Goal: Task Accomplishment & Management: Use online tool/utility

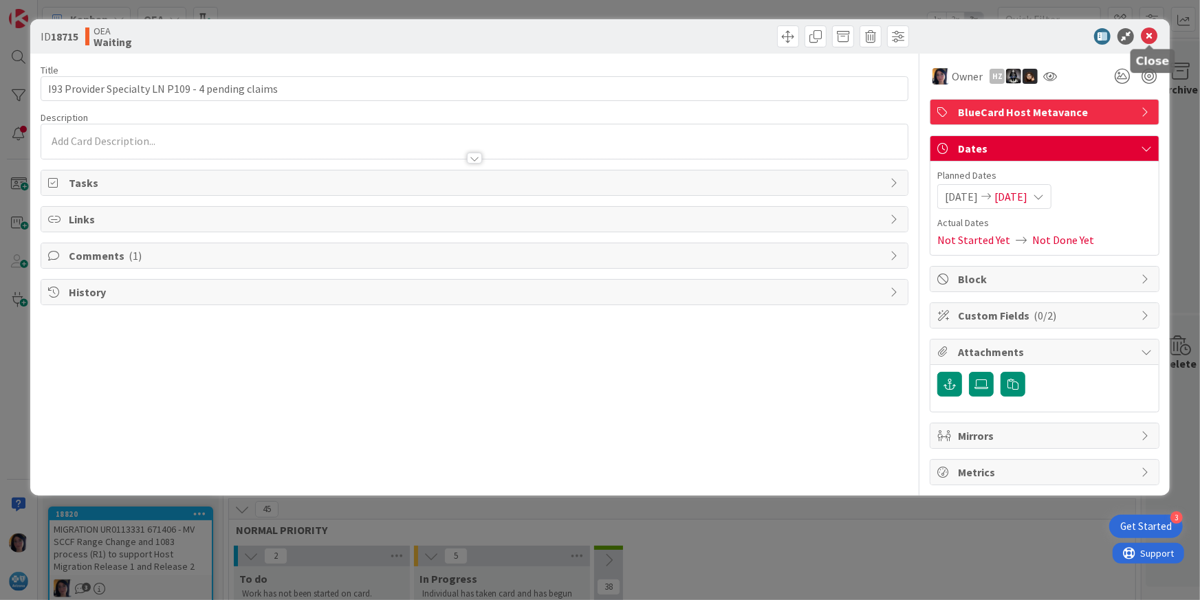
click at [1151, 33] on icon at bounding box center [1148, 36] width 16 height 16
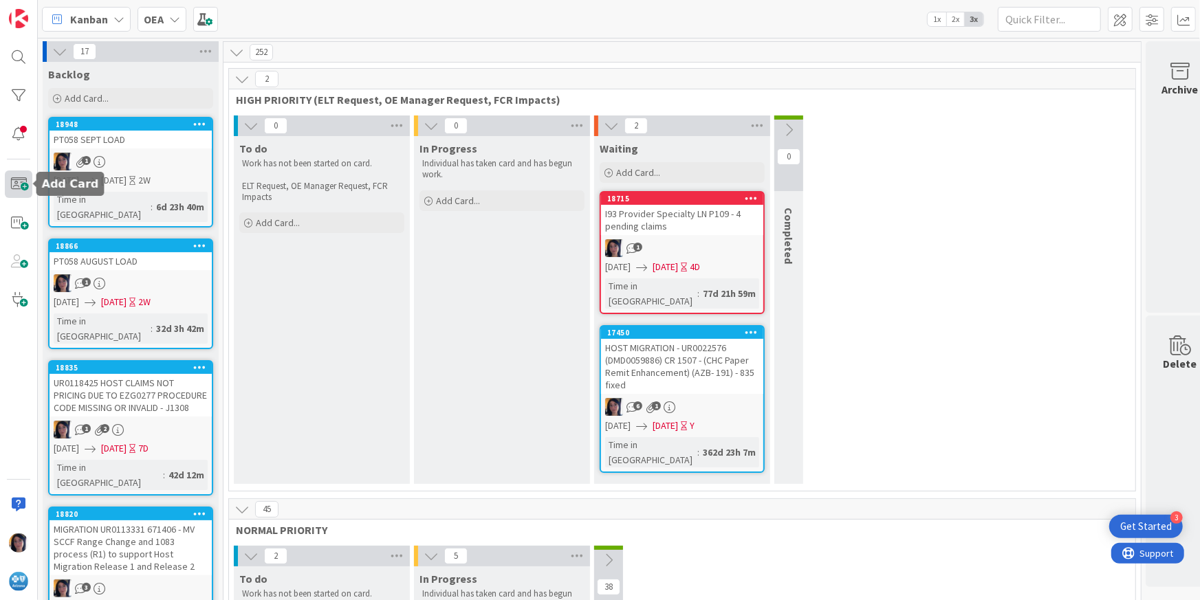
click at [21, 186] on span at bounding box center [18, 183] width 27 height 27
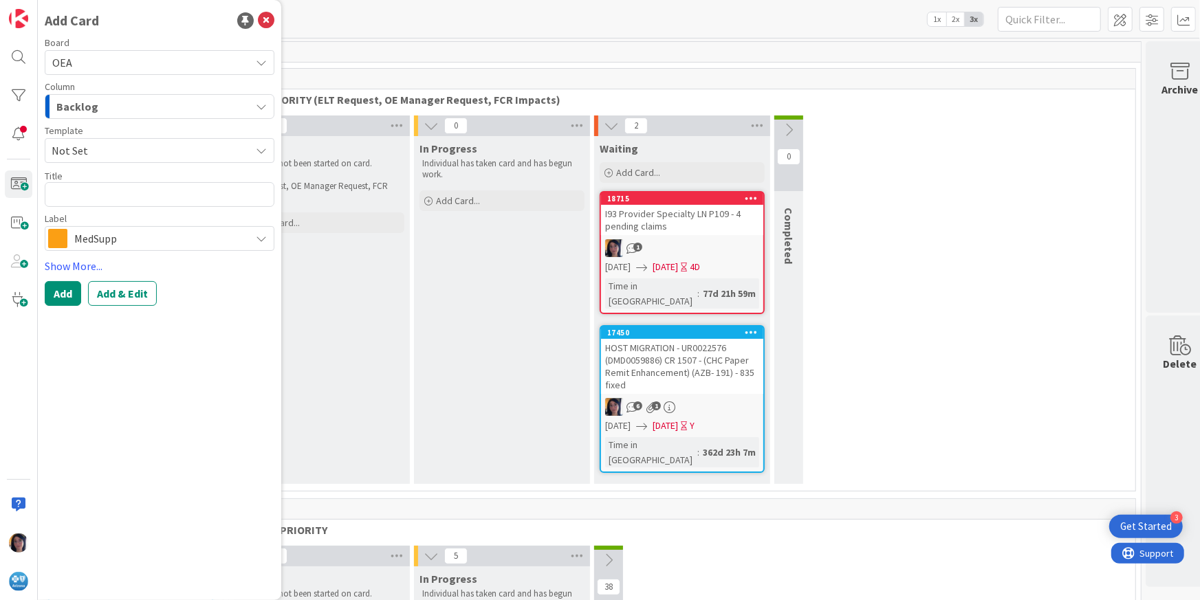
click at [86, 104] on span "Backlog" at bounding box center [77, 107] width 42 height 18
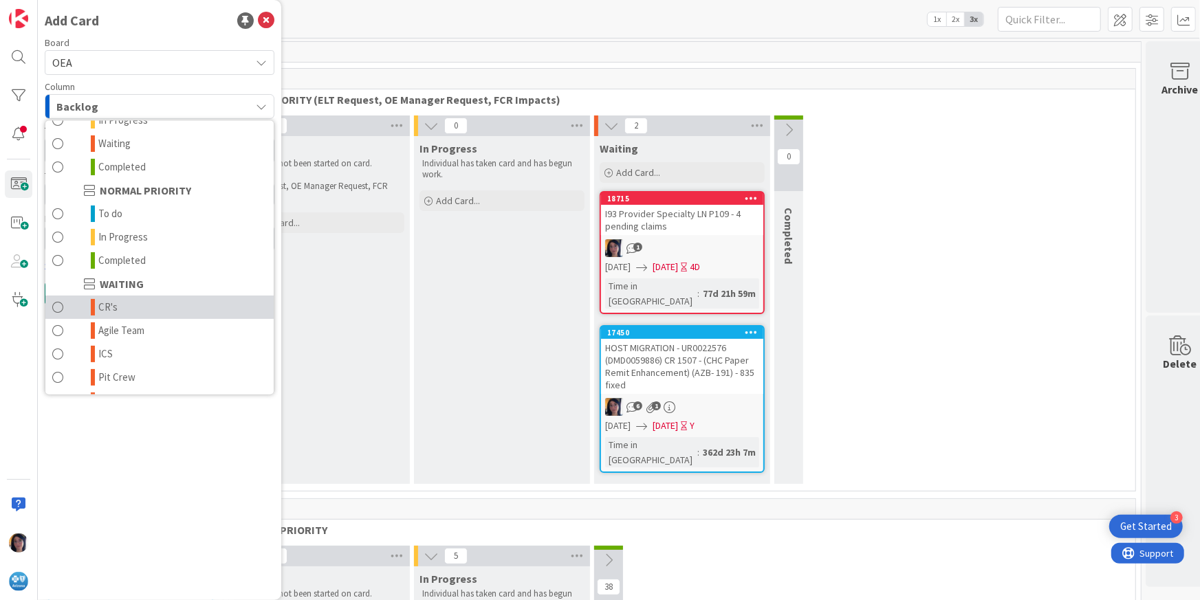
scroll to position [134, 0]
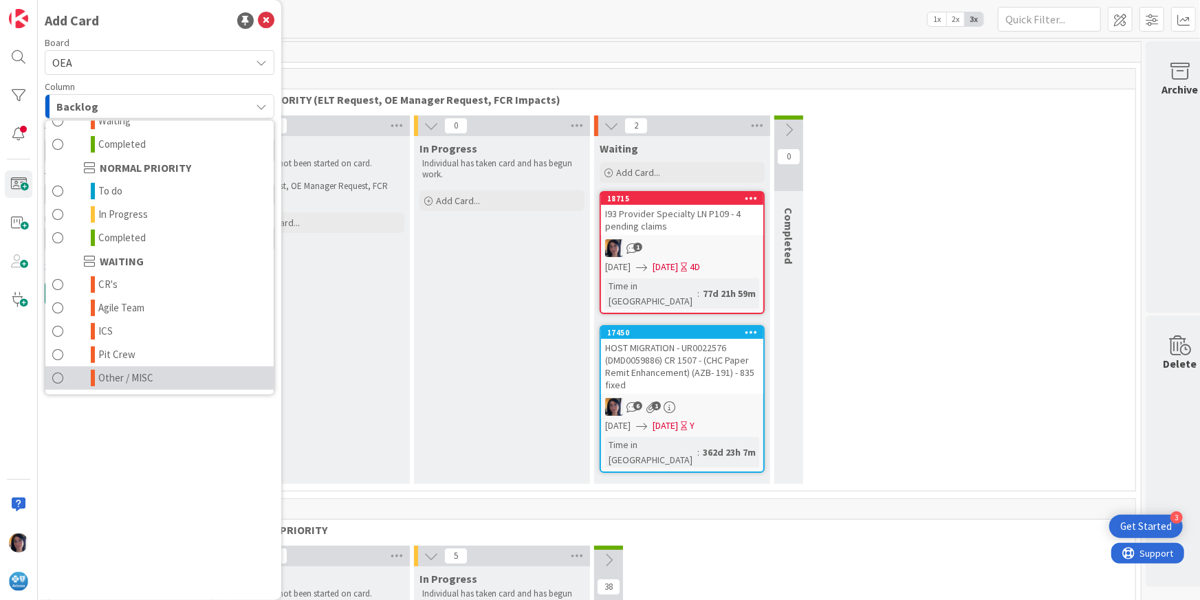
click at [126, 375] on span "Other / MISC" at bounding box center [125, 378] width 55 height 16
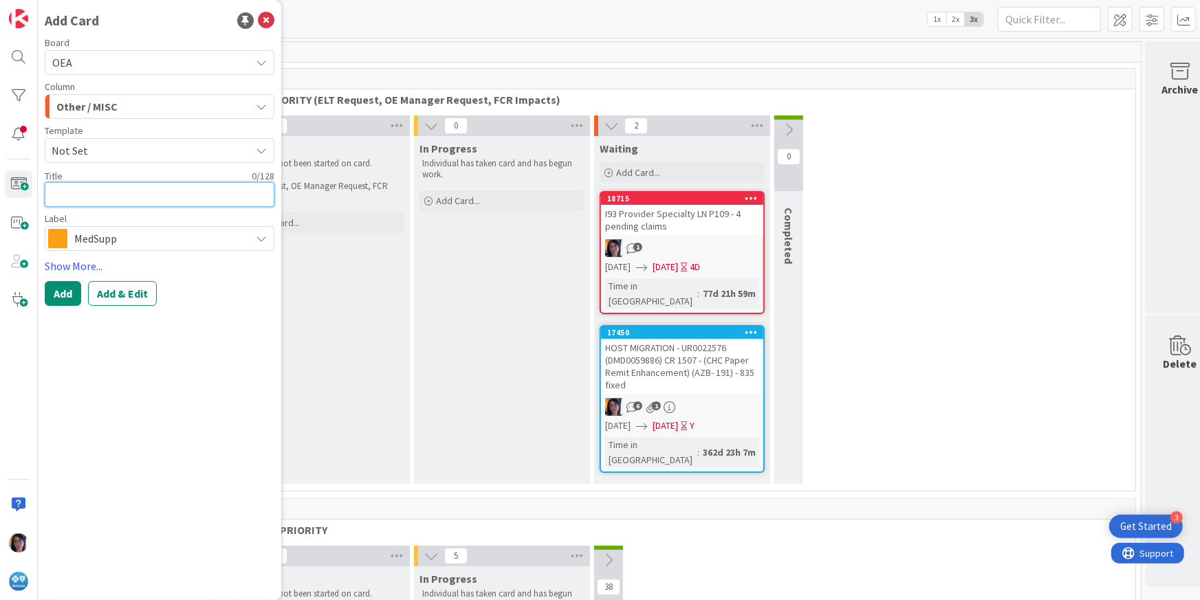
click at [76, 199] on textarea at bounding box center [160, 194] width 230 height 25
paste textarea "UR0128024"
type textarea "x"
type textarea "UR0128024"
click at [125, 195] on textarea "UR0128024" at bounding box center [160, 194] width 230 height 25
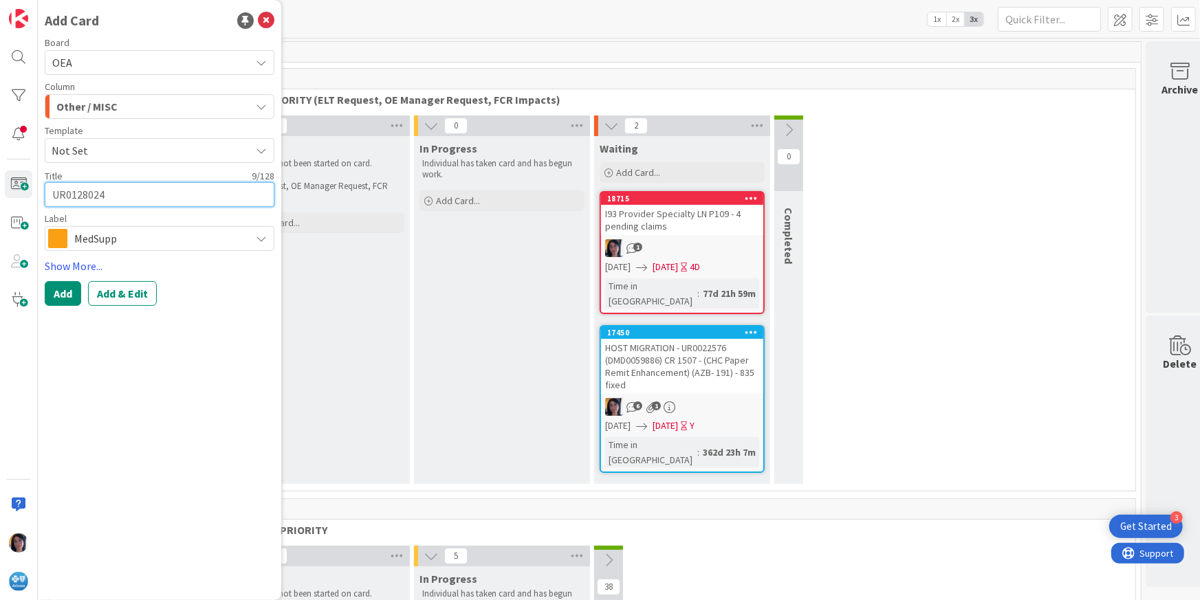
type textarea "x"
type textarea "UR0128024"
paste textarea "COMMERICAL HOST DM 8 Modifier Pricing Adjustment"
type textarea "x"
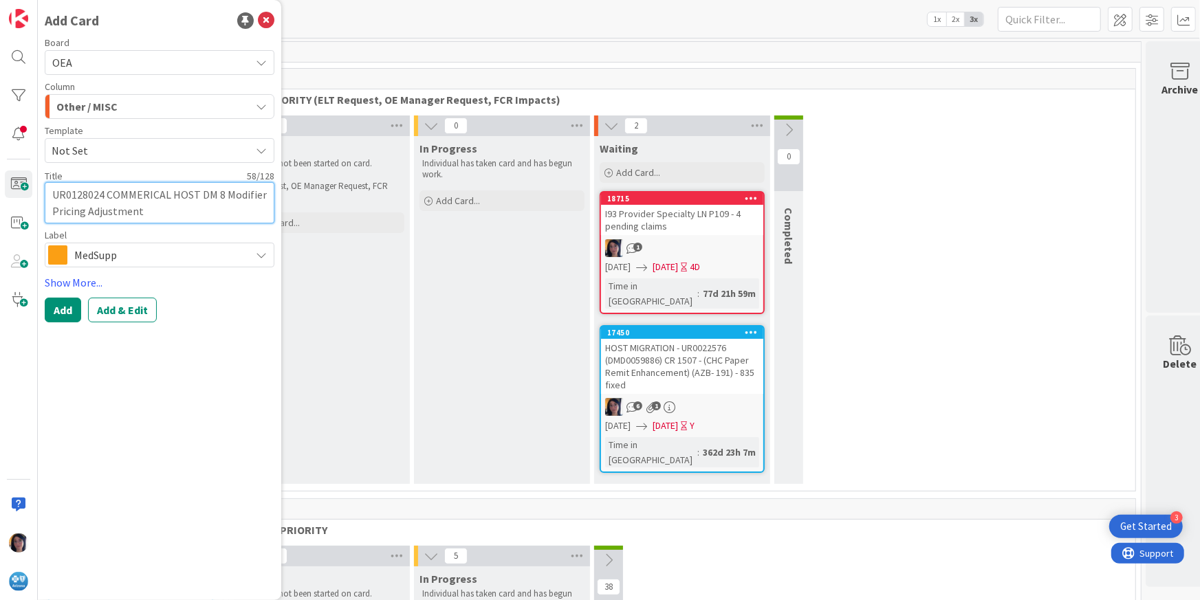
type textarea "UR0128024 COMMERICAL HOST DM 8 Modifier Pricing Adjustment"
click at [90, 254] on span "MedSupp" at bounding box center [158, 254] width 169 height 19
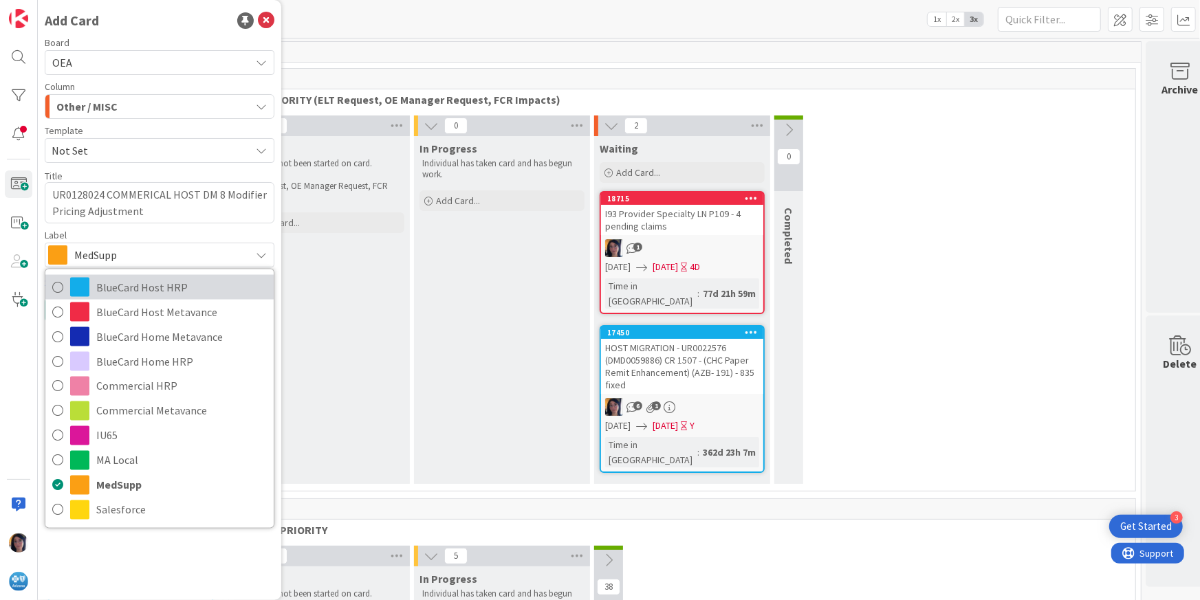
click at [122, 287] on span "BlueCard Host HRP" at bounding box center [181, 286] width 170 height 21
type textarea "x"
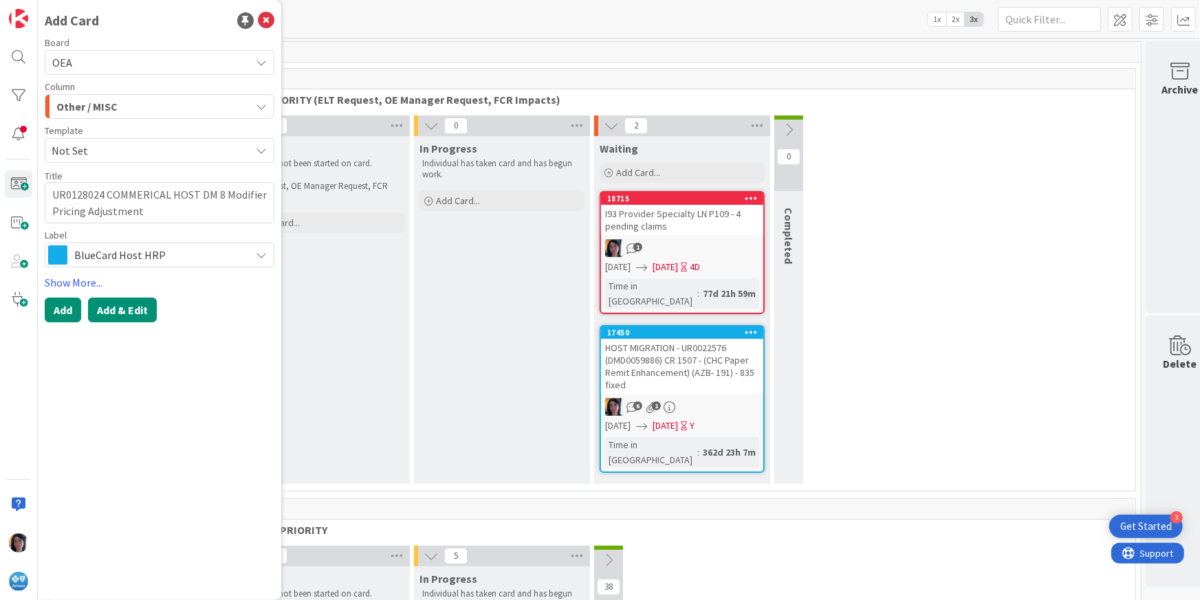
click at [124, 309] on button "Add & Edit" at bounding box center [122, 310] width 69 height 25
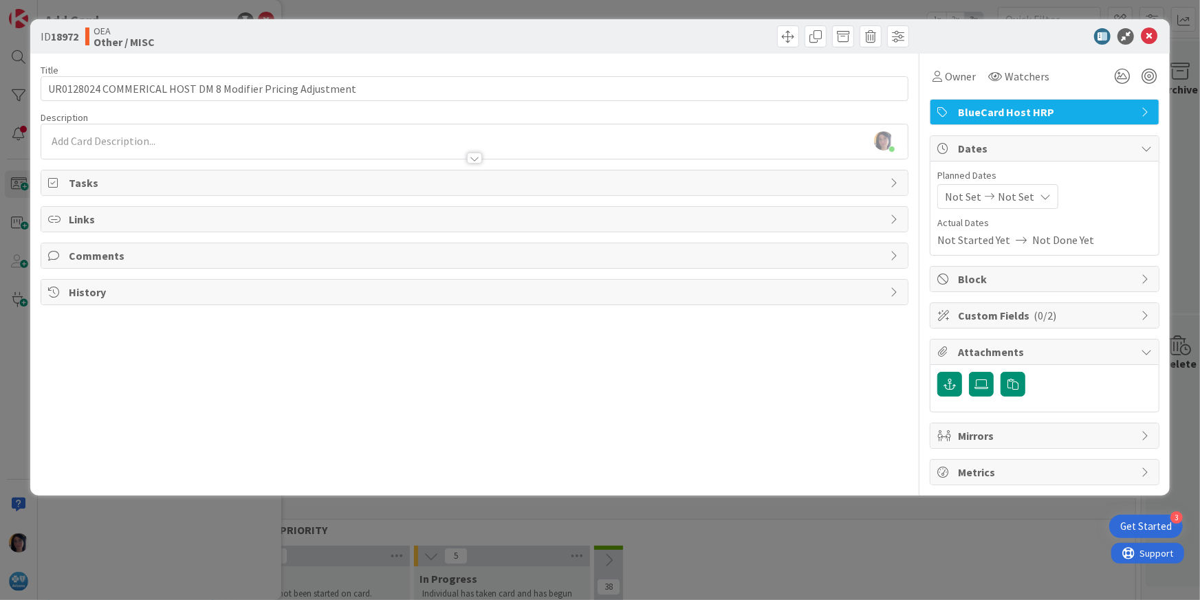
click at [92, 253] on span "Comments" at bounding box center [476, 255] width 815 height 16
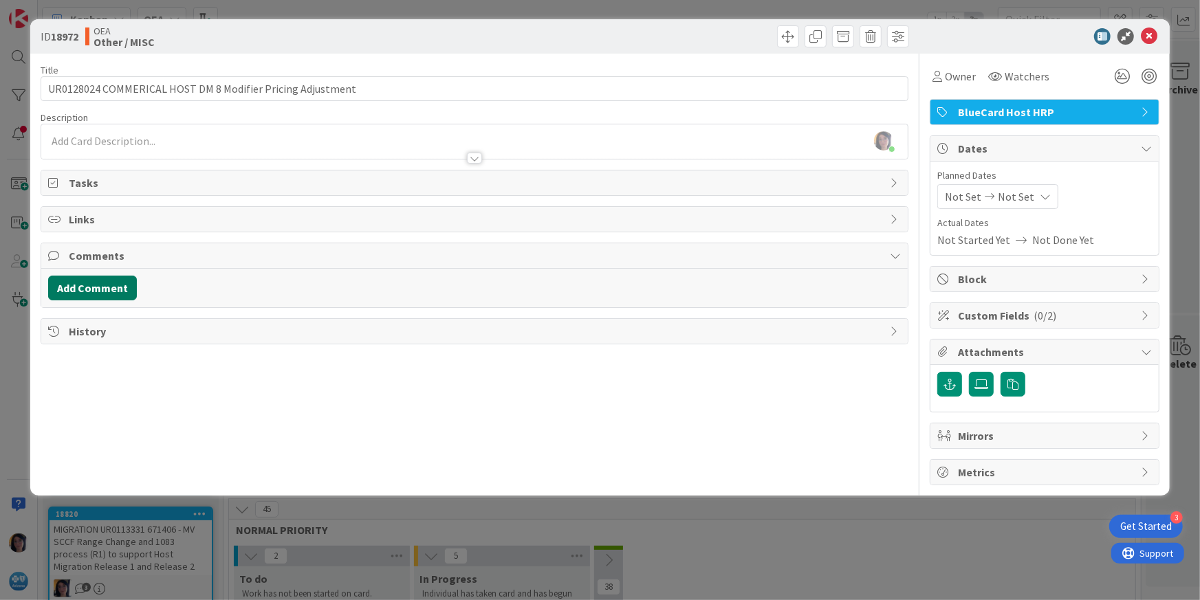
click at [102, 289] on button "Add Comment" at bounding box center [92, 288] width 89 height 25
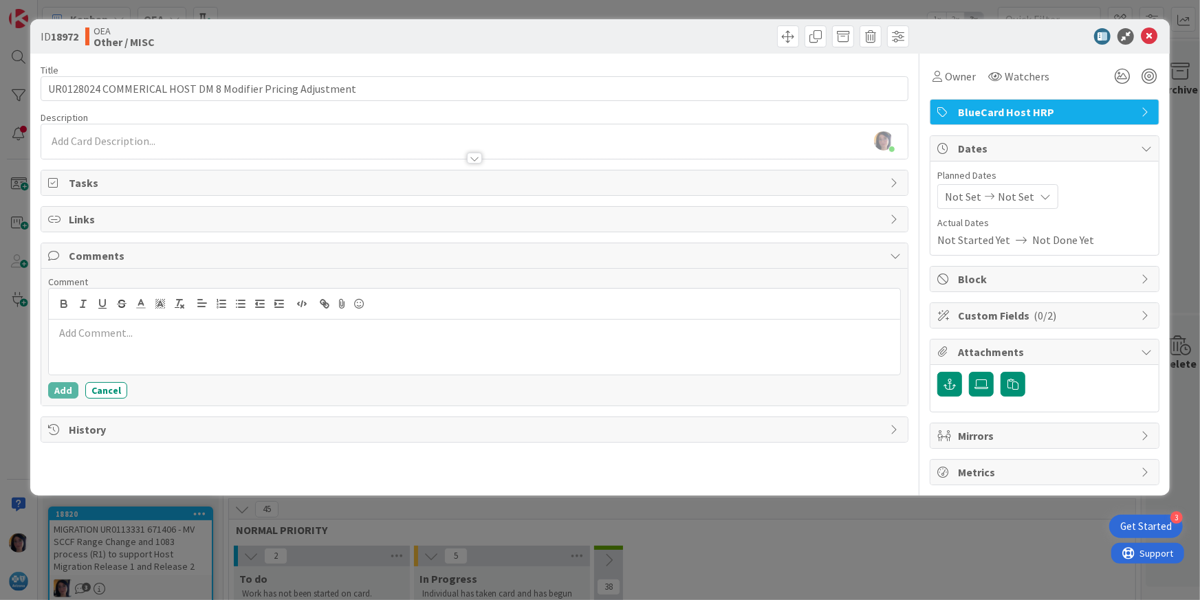
click at [130, 348] on div at bounding box center [475, 347] width 852 height 55
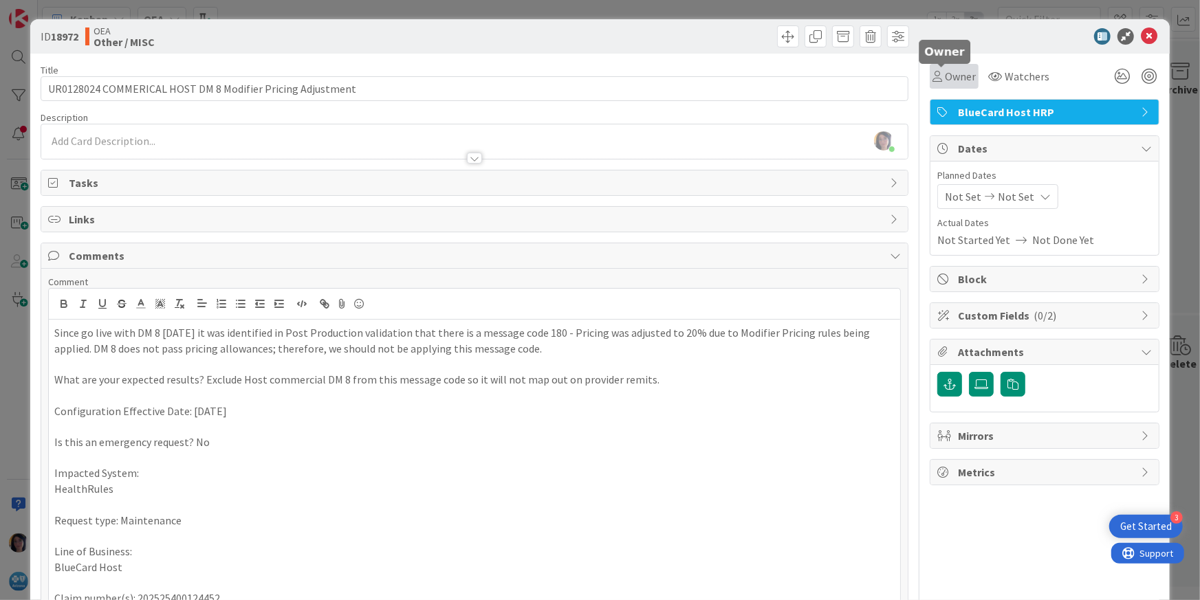
click at [951, 77] on span "Owner" at bounding box center [960, 76] width 31 height 16
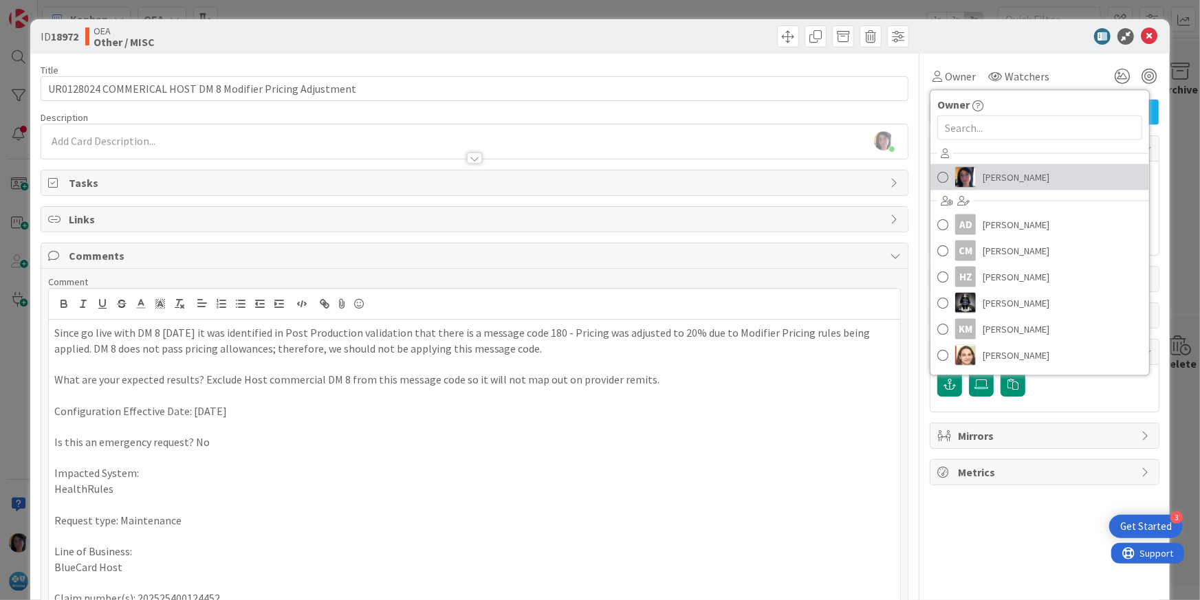
click at [986, 178] on span "[PERSON_NAME]" at bounding box center [1015, 177] width 67 height 21
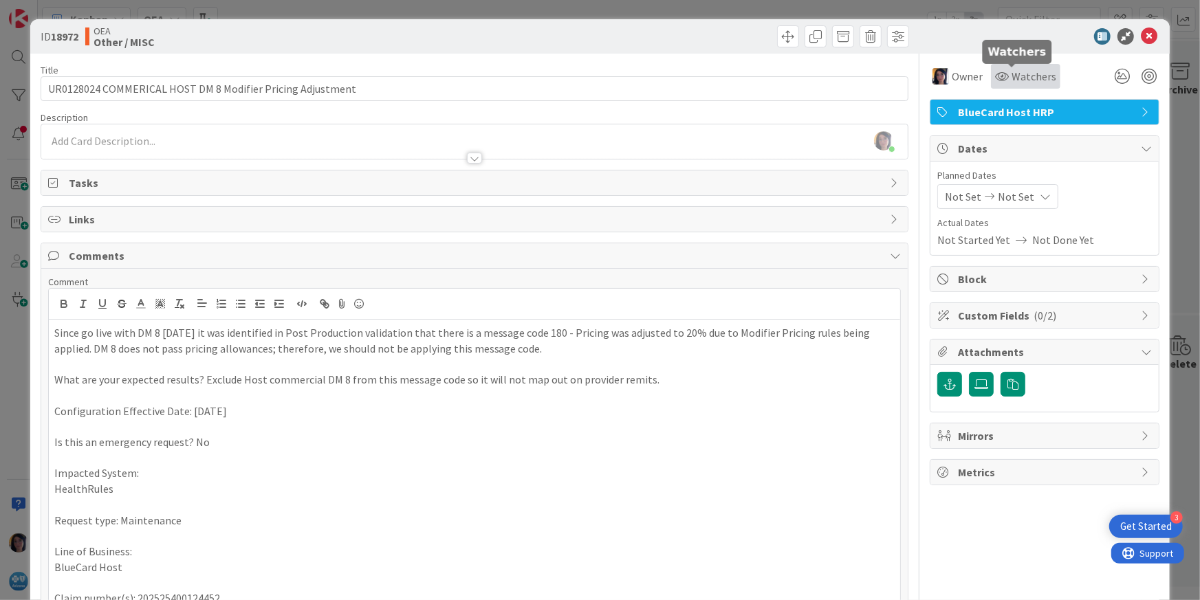
click at [1011, 73] on span "Watchers" at bounding box center [1033, 76] width 45 height 16
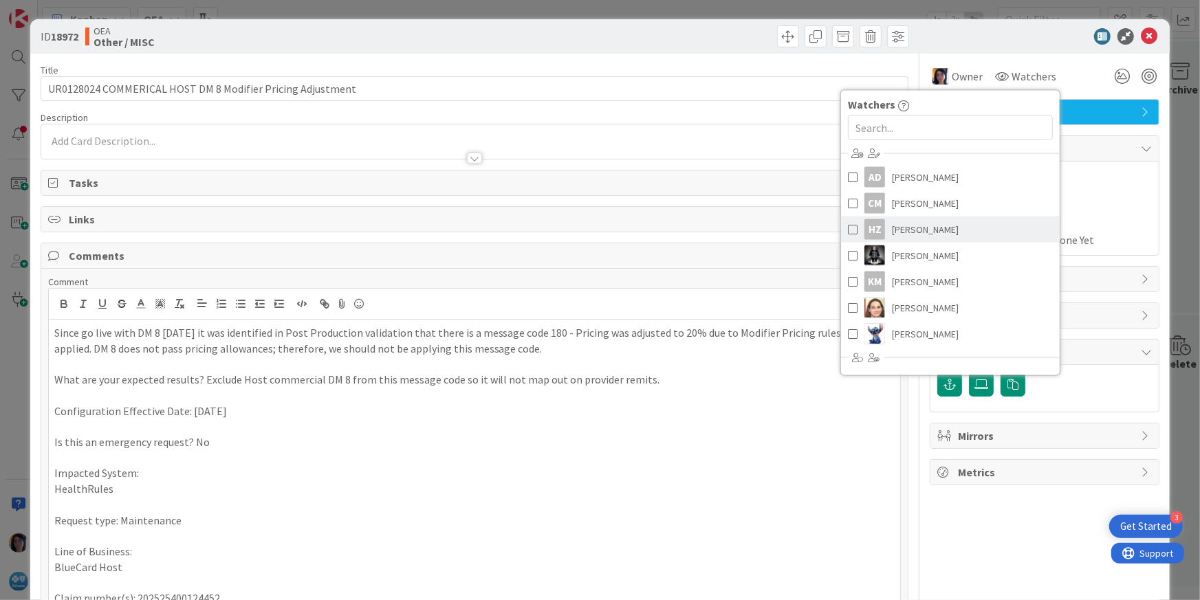
drag, startPoint x: 890, startPoint y: 233, endPoint x: 890, endPoint y: 252, distance: 19.2
click at [892, 234] on span "[PERSON_NAME]" at bounding box center [925, 229] width 67 height 21
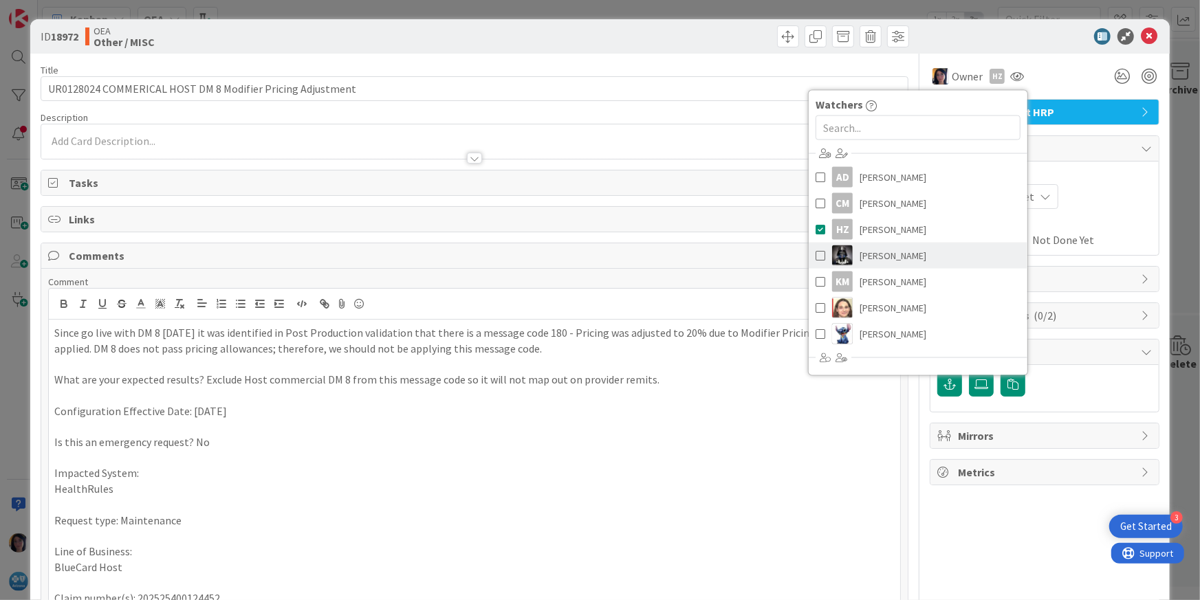
click at [890, 252] on span "[PERSON_NAME]" at bounding box center [892, 255] width 67 height 21
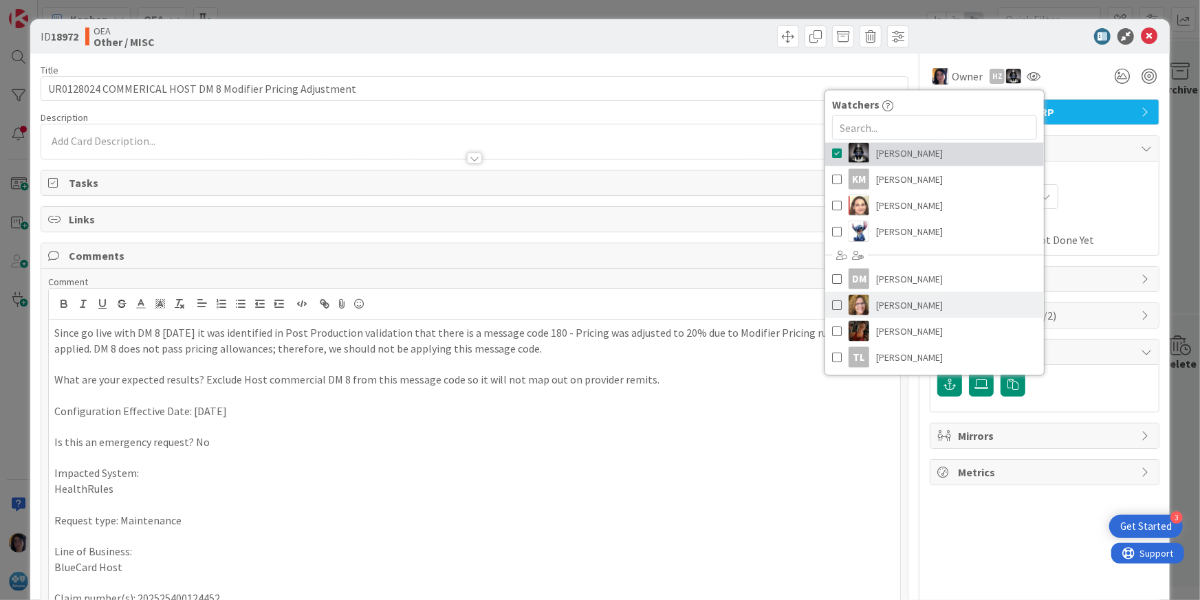
scroll to position [155, 0]
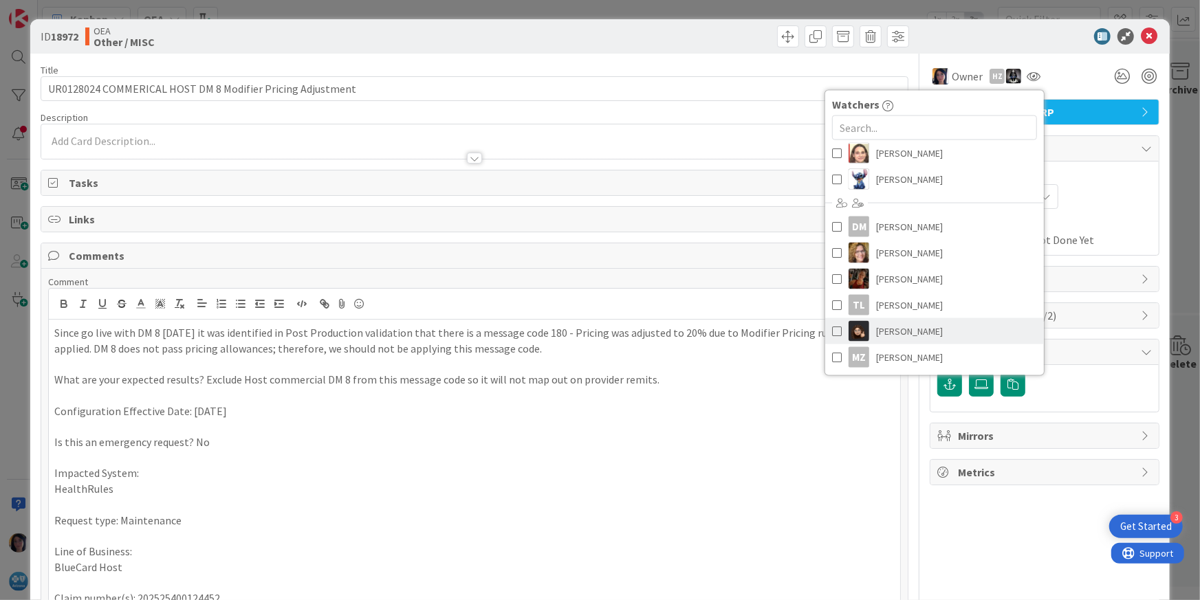
click at [881, 332] on span "[PERSON_NAME]" at bounding box center [909, 331] width 67 height 21
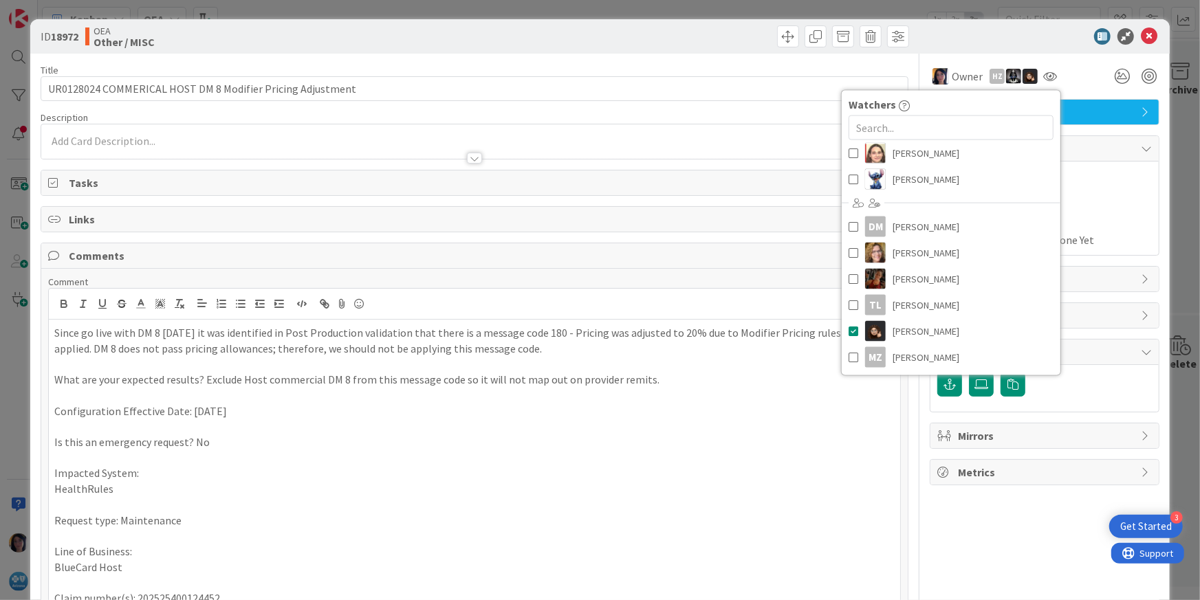
click at [1127, 221] on span "Actual Dates" at bounding box center [1044, 223] width 214 height 14
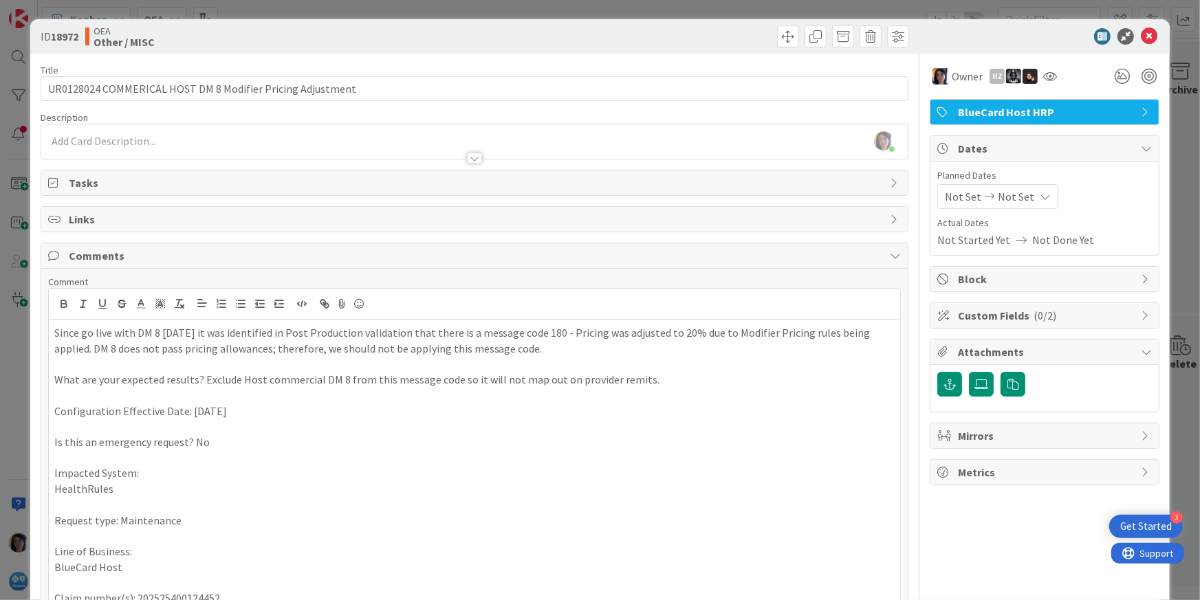
click at [981, 197] on icon at bounding box center [989, 197] width 16 height 10
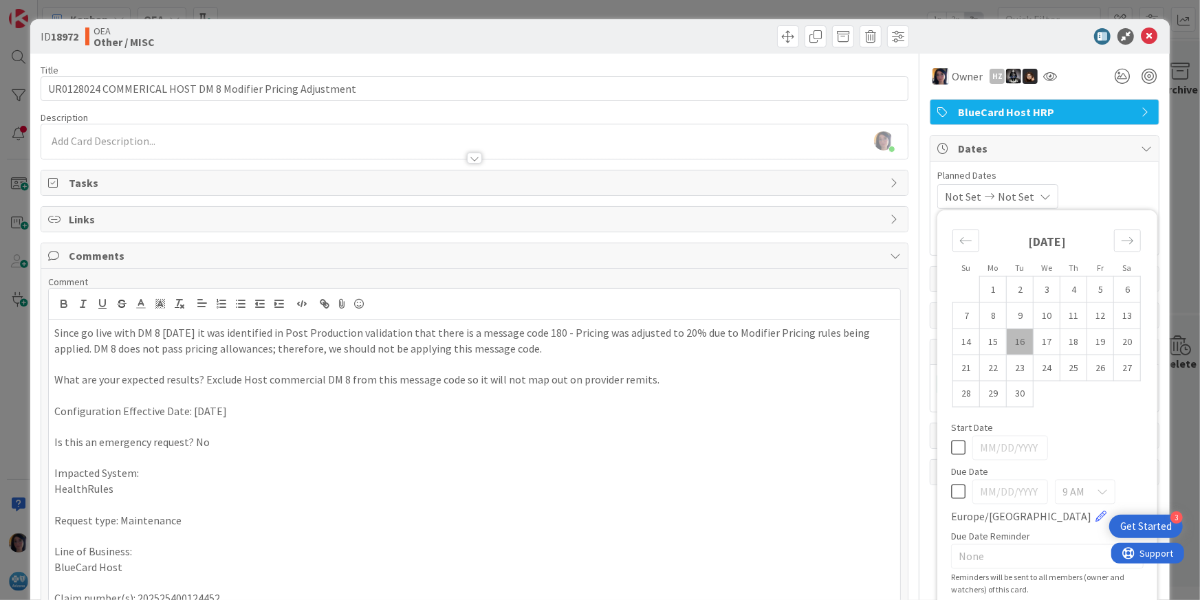
click at [1006, 339] on td "16" at bounding box center [1019, 342] width 27 height 26
type input "[DATE]"
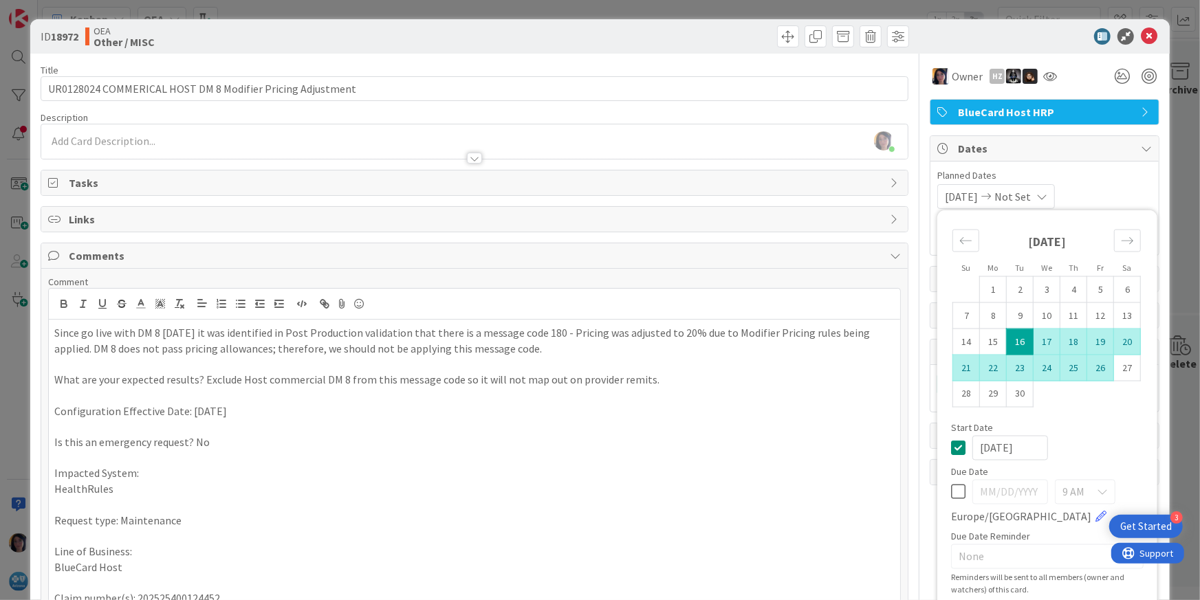
click at [1092, 367] on td "26" at bounding box center [1100, 368] width 27 height 26
type input "[DATE]"
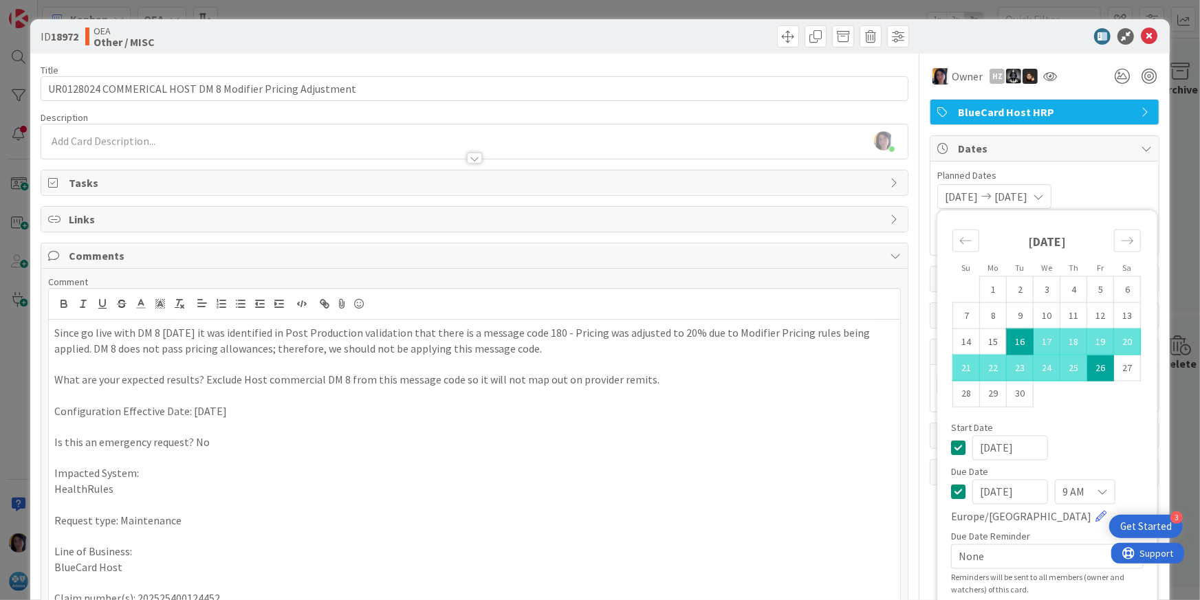
click at [1106, 189] on div "[DATE] [DATE] Su Mo Tu We Th Fr Sa [DATE] 1 2 3 4 5 6 7 8 9 10 11 12 13 14 15 1…" at bounding box center [1044, 196] width 214 height 25
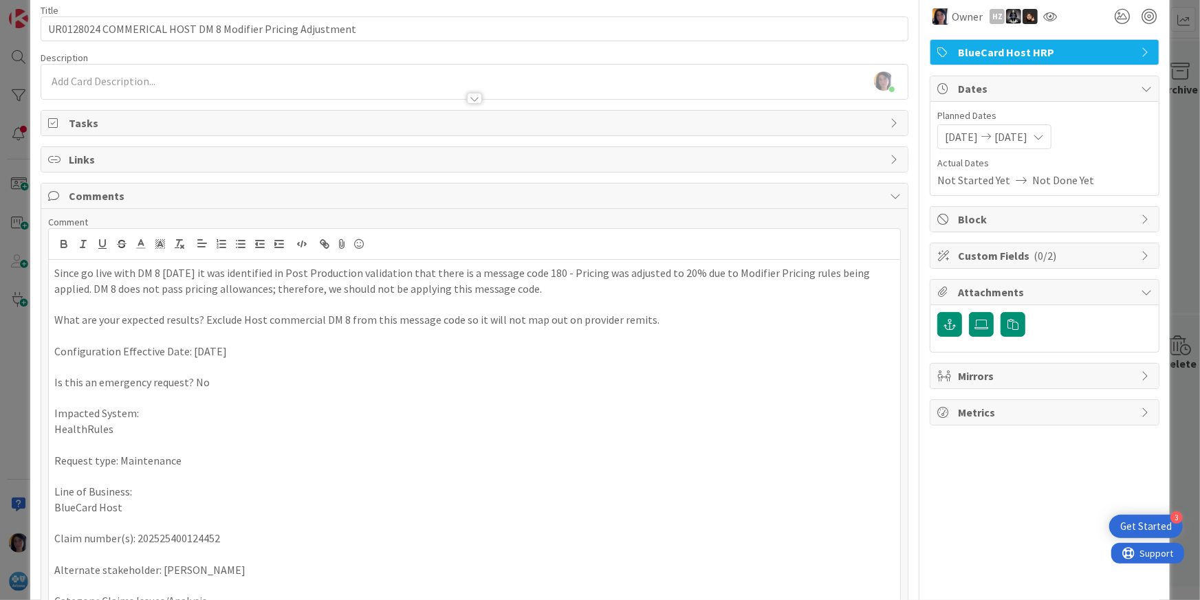
scroll to position [0, 0]
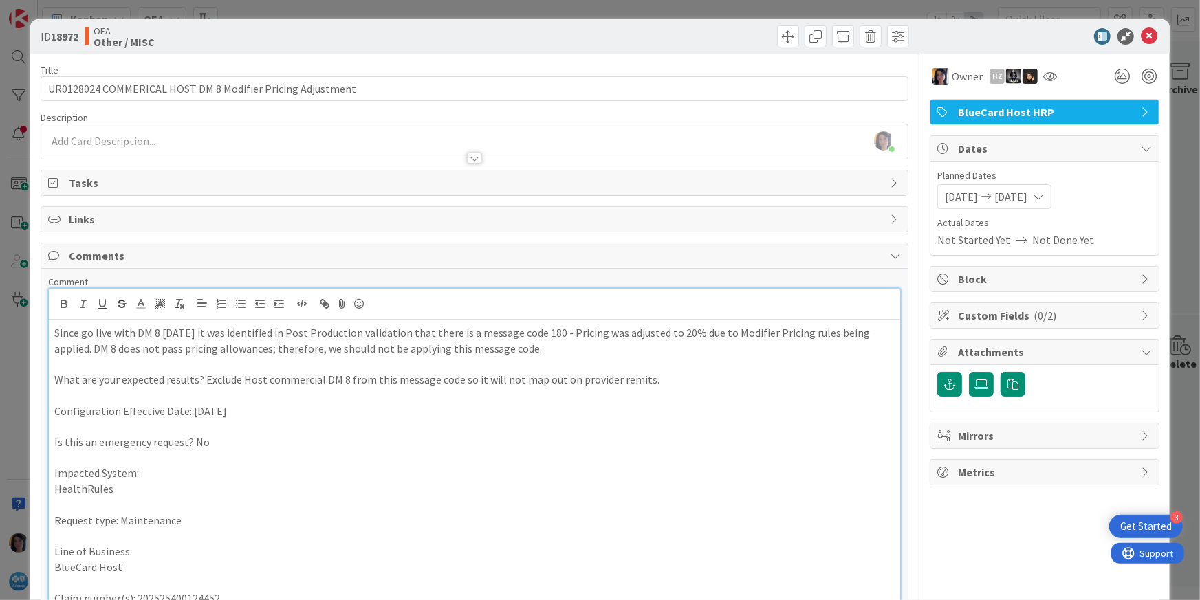
click at [687, 368] on p at bounding box center [474, 364] width 841 height 16
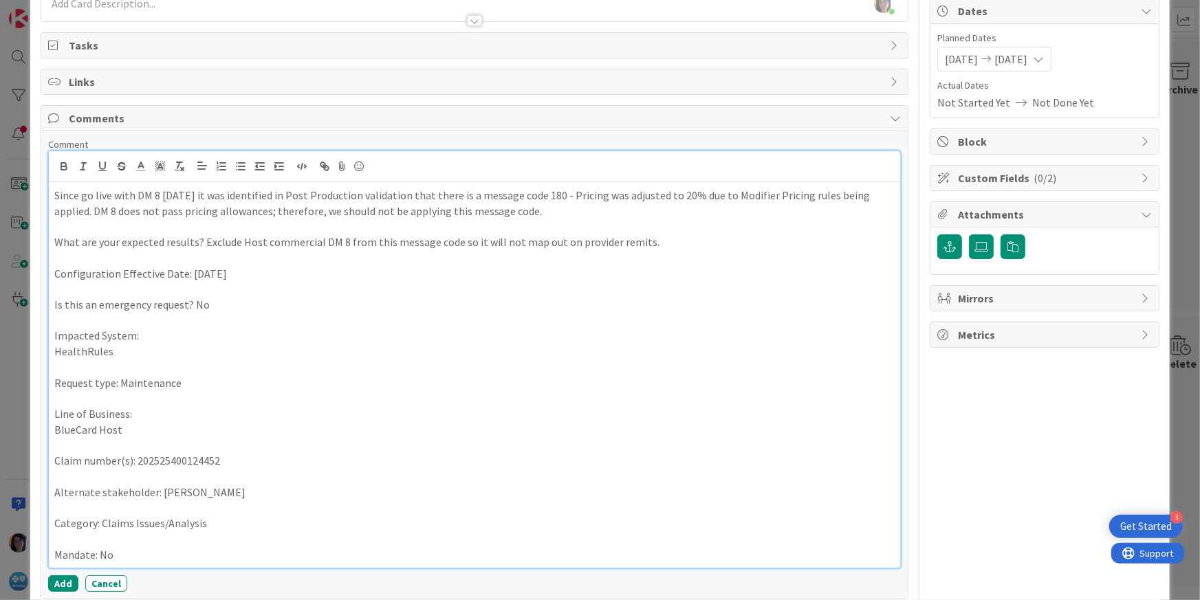
scroll to position [202, 0]
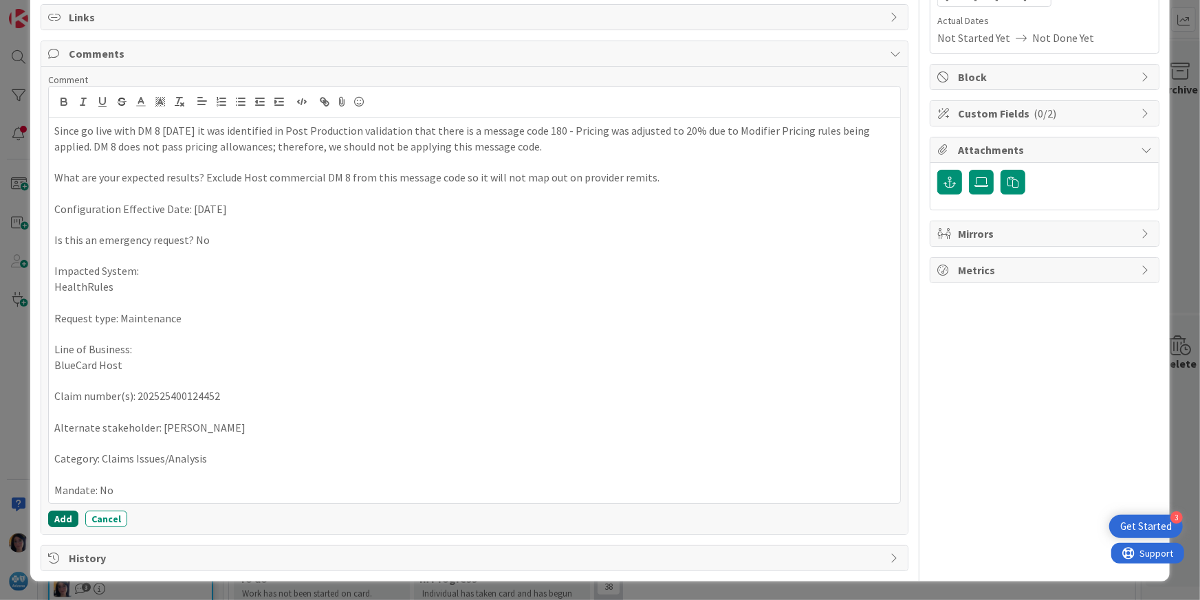
click at [59, 523] on button "Add" at bounding box center [63, 519] width 30 height 16
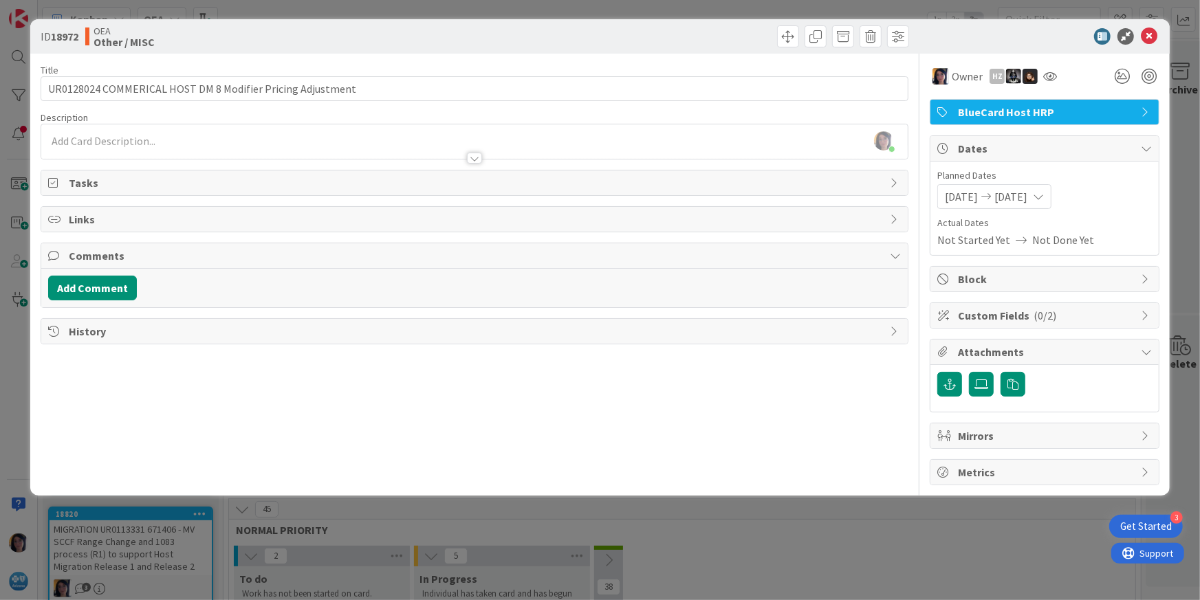
scroll to position [0, 0]
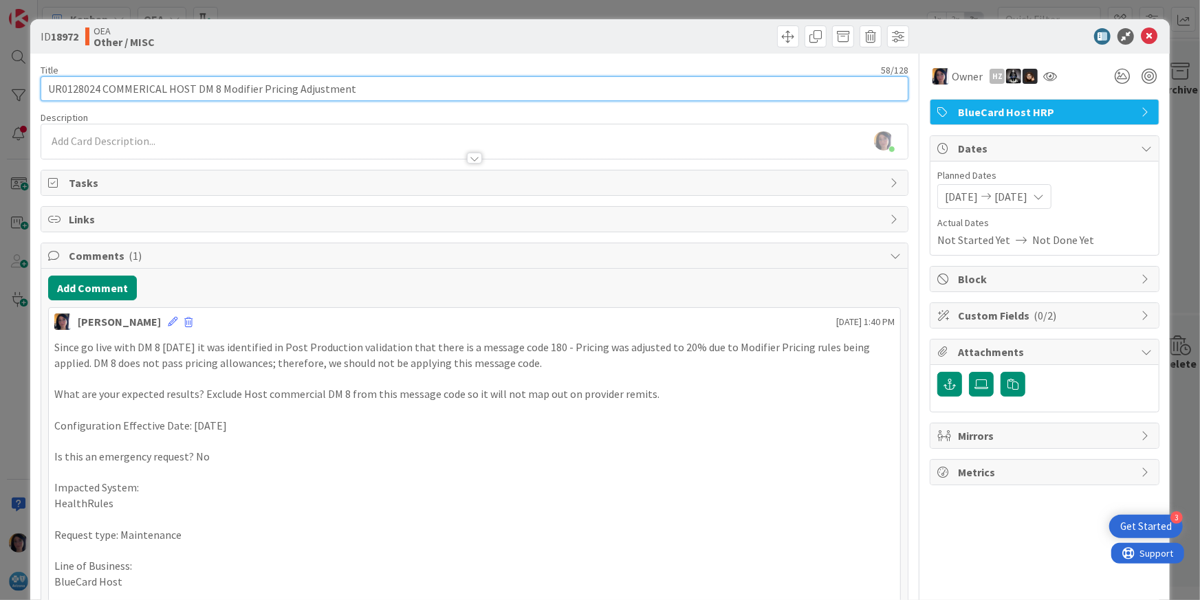
click at [404, 89] on input "UR0128024 COMMERICAL HOST DM 8 Modifier Pricing Adjustment" at bounding box center [475, 88] width 868 height 25
type input "UR0128024 COMMERICAL HOST DM 8 Modifier Pricing Adjustment - POST VALIDATION GO…"
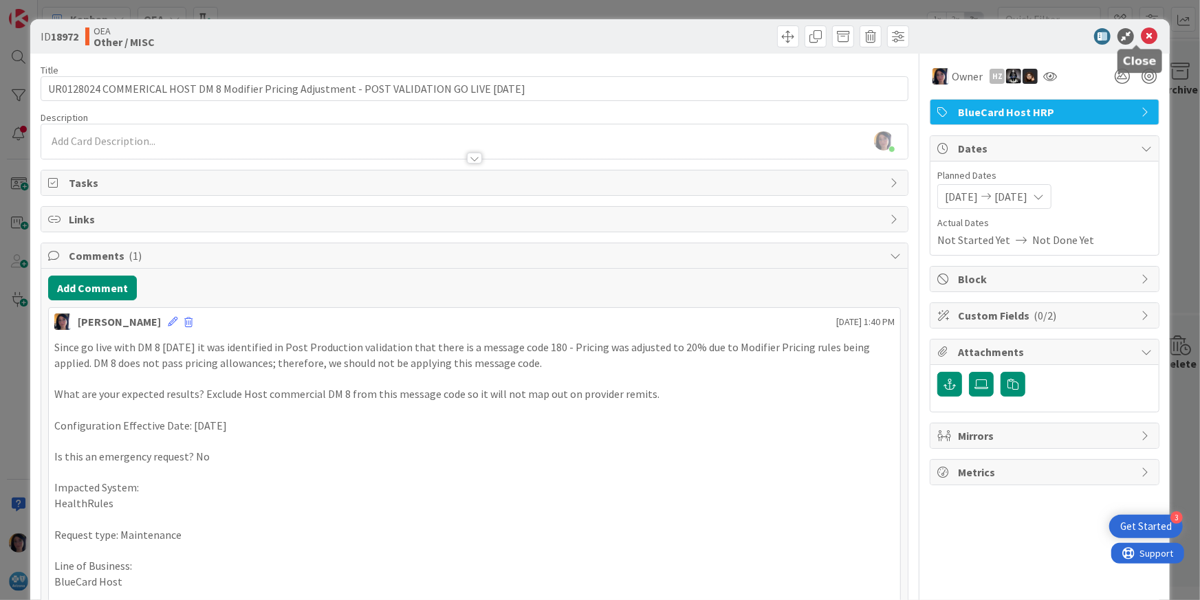
click at [1140, 33] on icon at bounding box center [1148, 36] width 16 height 16
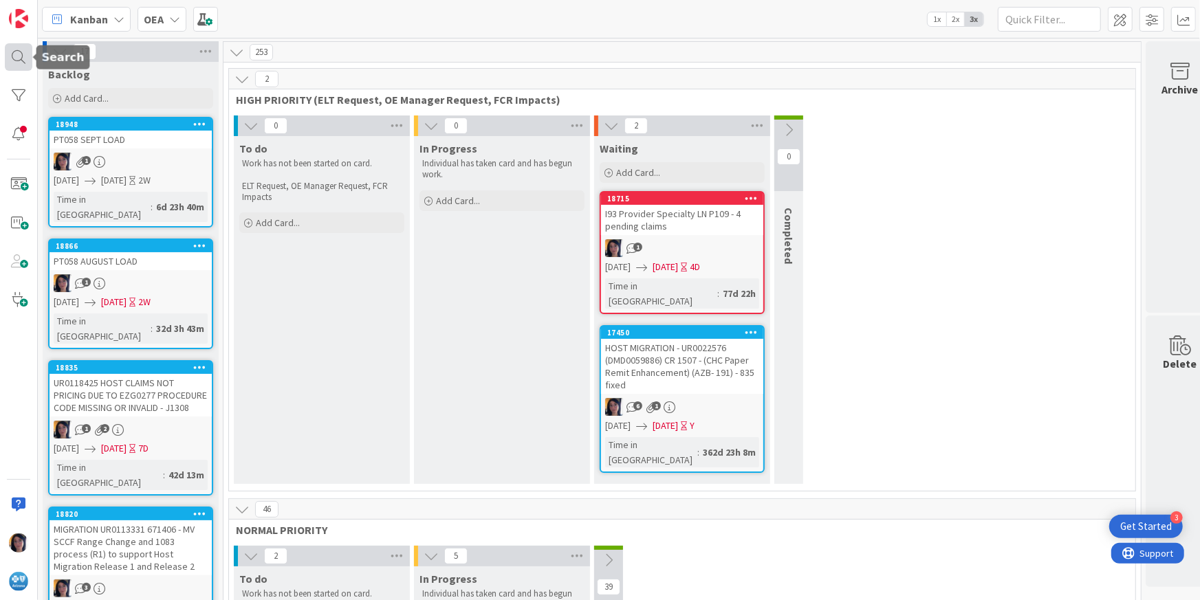
click at [16, 58] on div at bounding box center [18, 56] width 27 height 27
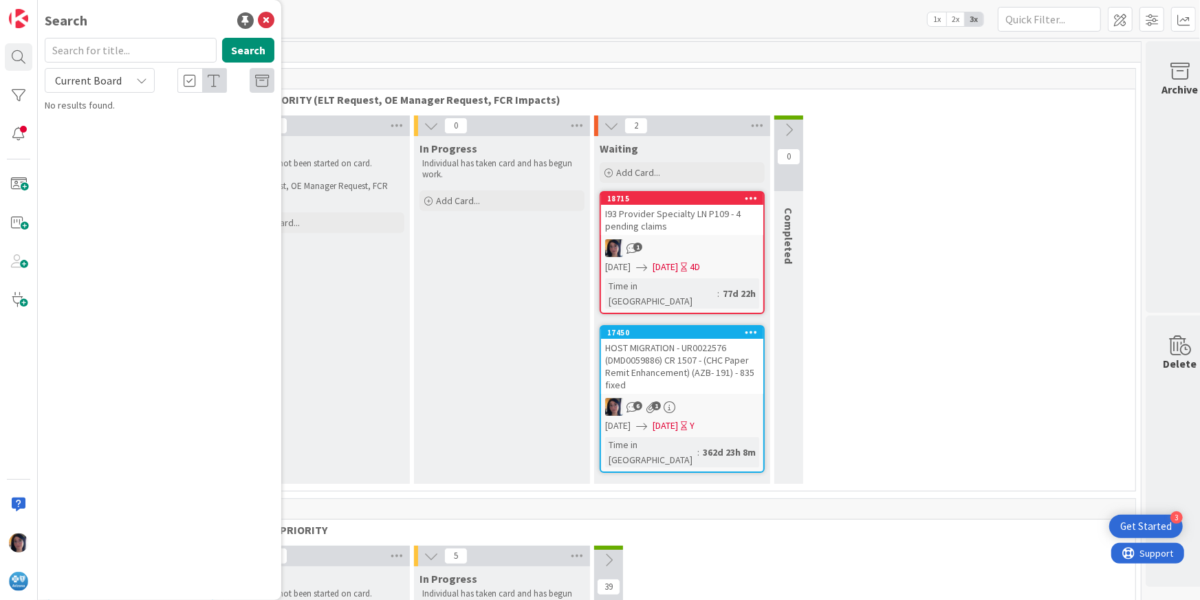
click at [79, 54] on input "text" at bounding box center [131, 50] width 172 height 25
type input "PT058"
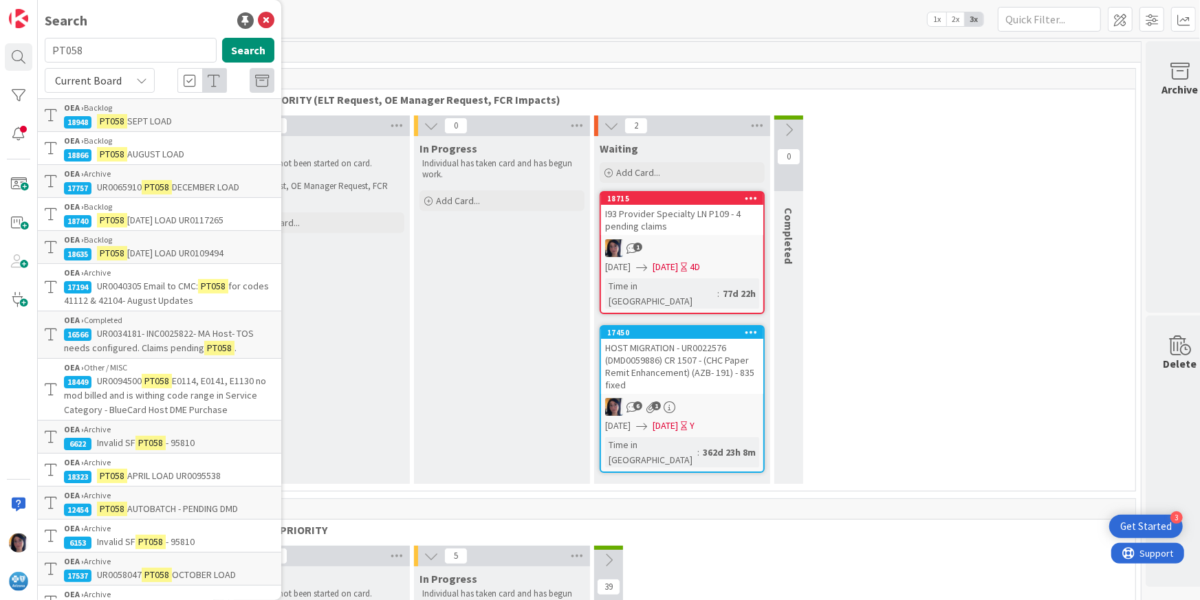
click at [144, 115] on span "SEPT LOAD" at bounding box center [149, 121] width 45 height 12
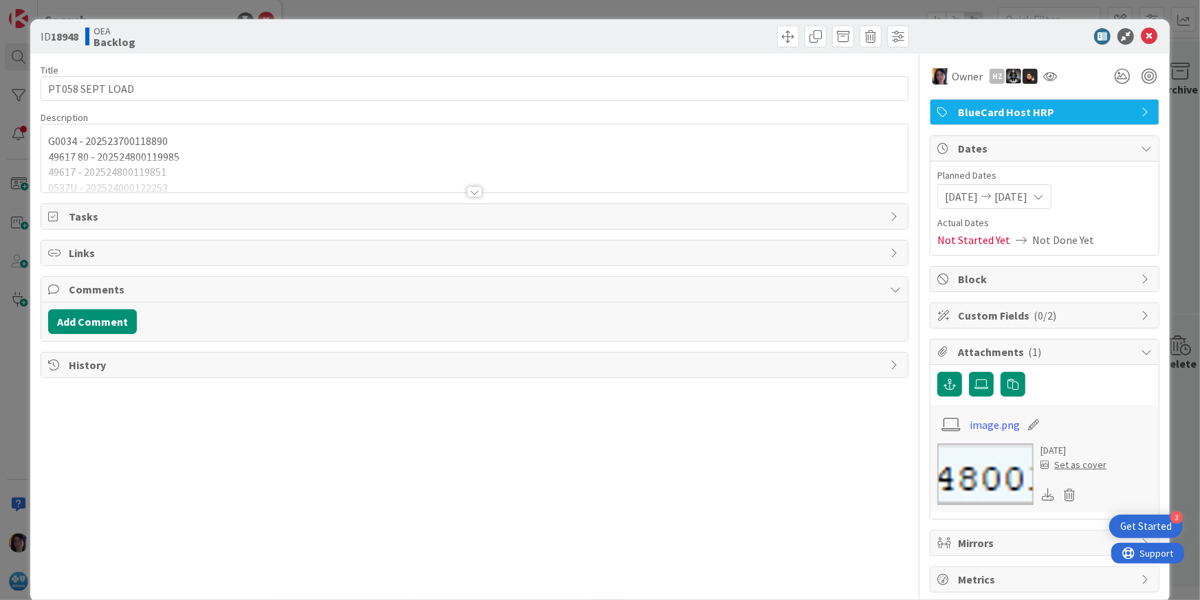
click at [195, 172] on div at bounding box center [474, 174] width 867 height 35
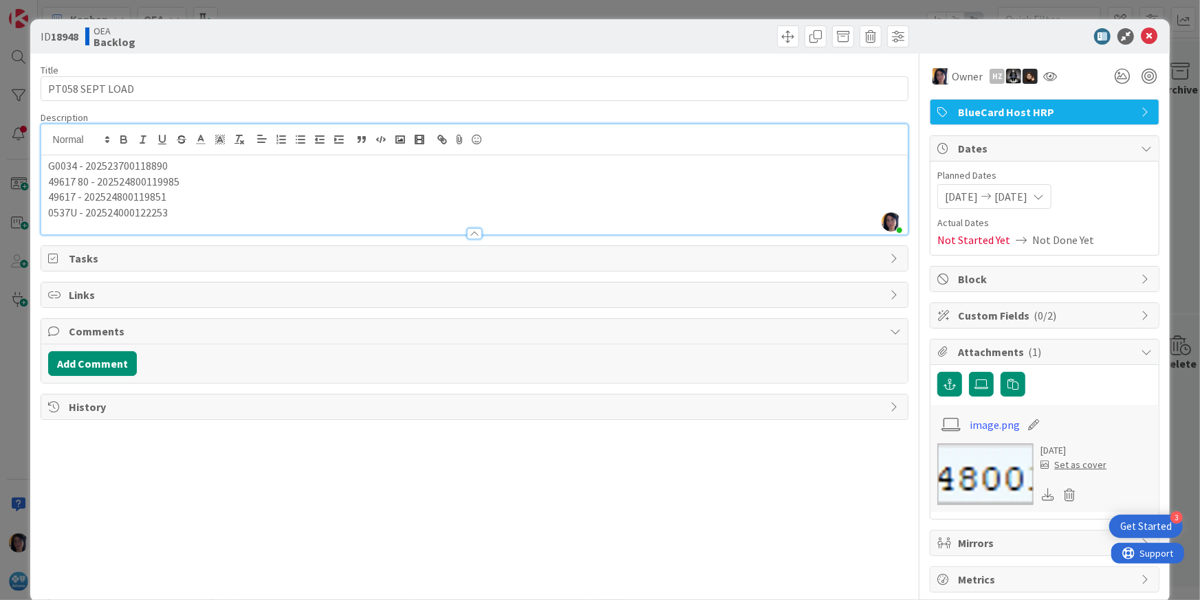
click at [28, 104] on div "ID 18948 OEA Backlog Title 16 / 128 PT058 SEPT LOAD Description [PERSON_NAME] j…" at bounding box center [600, 300] width 1200 height 600
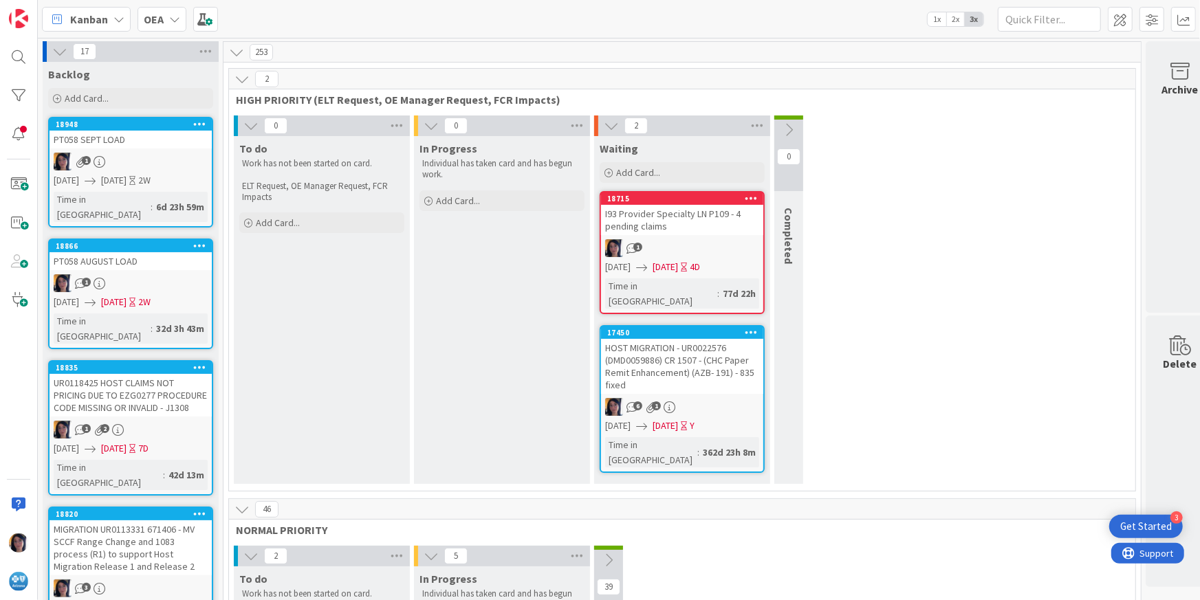
click at [180, 210] on link "18948 PT058 SEPT LOAD 1 [DATE] [DATE] 2W Time in [GEOGRAPHIC_DATA] : 6d 23h 59m" at bounding box center [130, 172] width 165 height 111
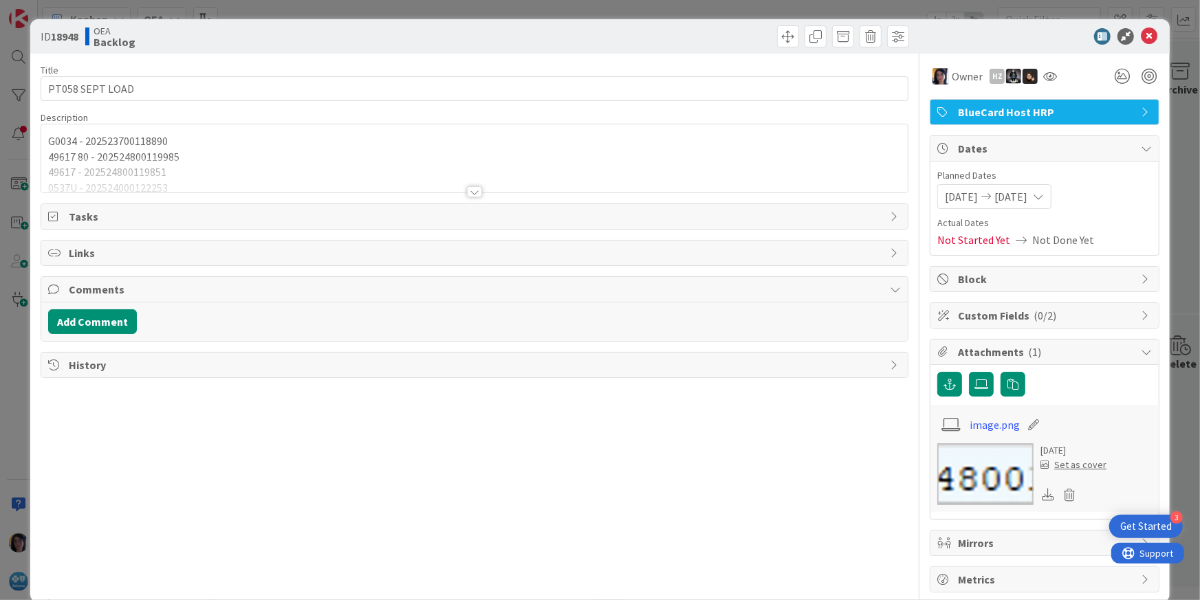
click at [80, 166] on div at bounding box center [474, 174] width 867 height 35
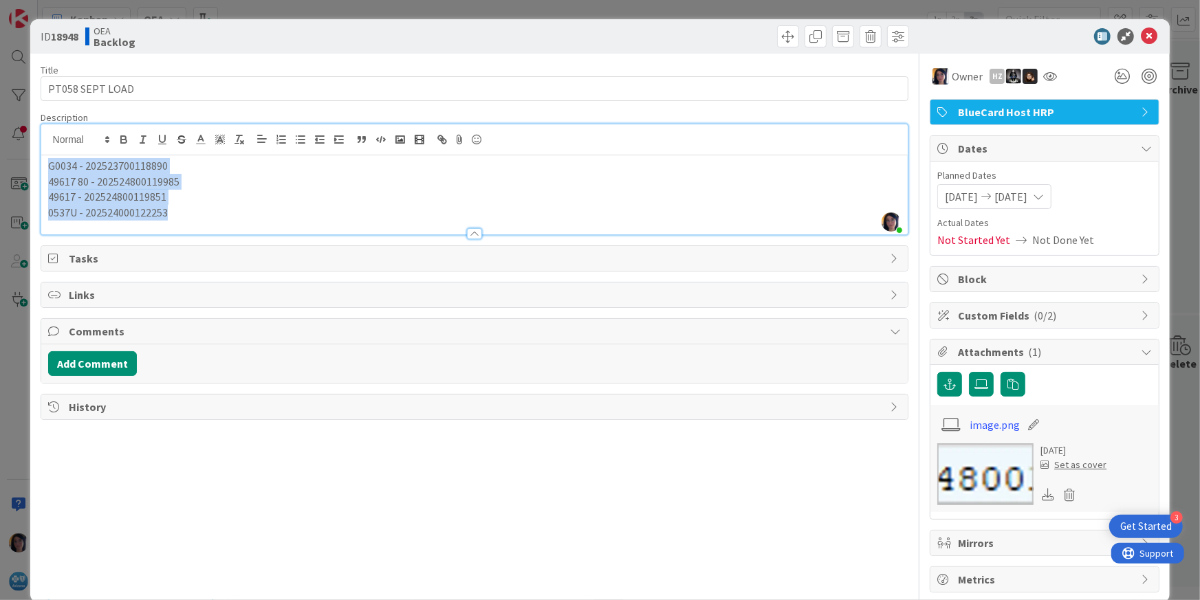
drag, startPoint x: 43, startPoint y: 164, endPoint x: 187, endPoint y: 208, distance: 150.3
click at [187, 208] on div "G0034 - 202523700118890 49617 80 - 202524800119985 49617 - 202524800119851 0537…" at bounding box center [474, 194] width 867 height 79
copy div "G0034 - 202523700118890 49617 80 - 202524800119985 49617 - 202524800119851 0537…"
click at [86, 361] on button "Add Comment" at bounding box center [92, 363] width 89 height 25
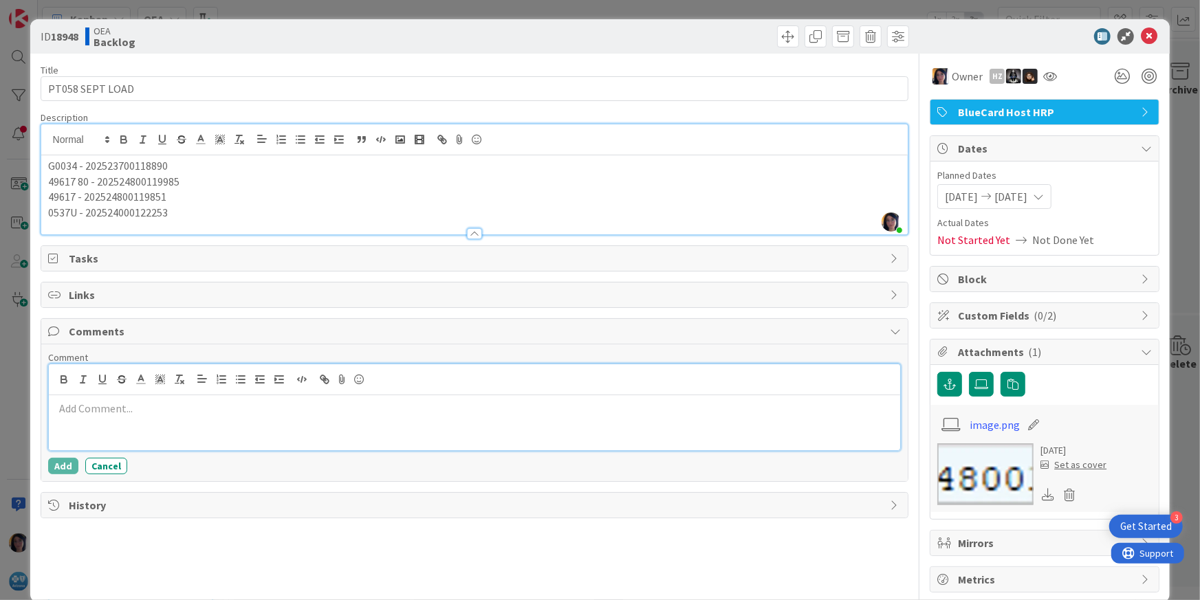
click at [110, 420] on div at bounding box center [475, 422] width 852 height 55
paste div
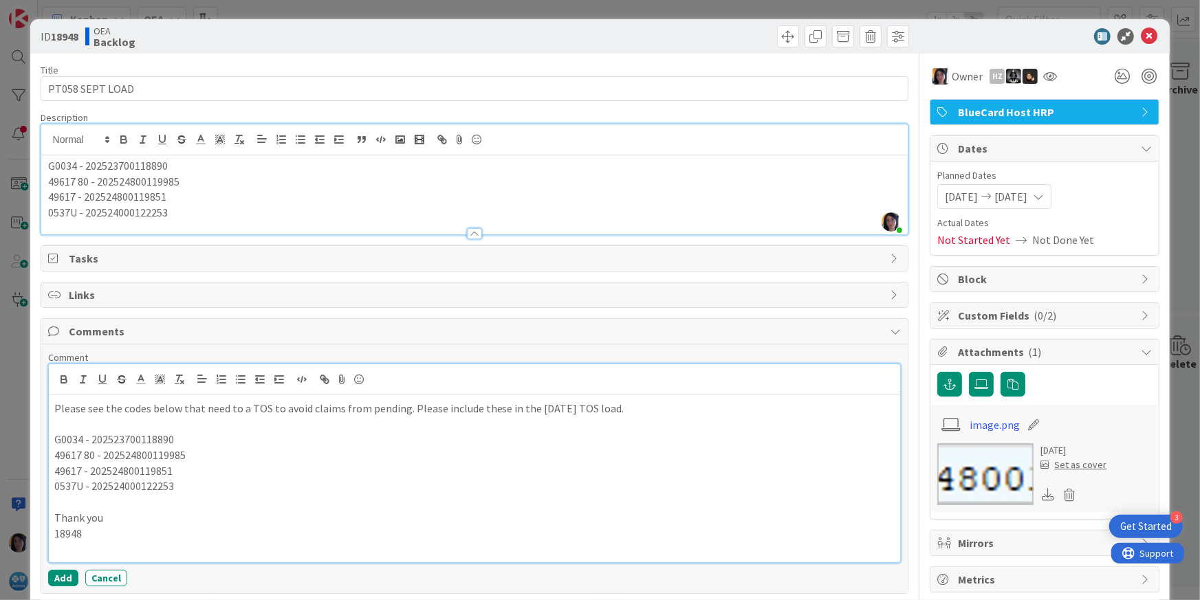
click at [52, 410] on div "Please see the codes below that need to a TOS to avoid claims from pending. Ple…" at bounding box center [475, 478] width 852 height 167
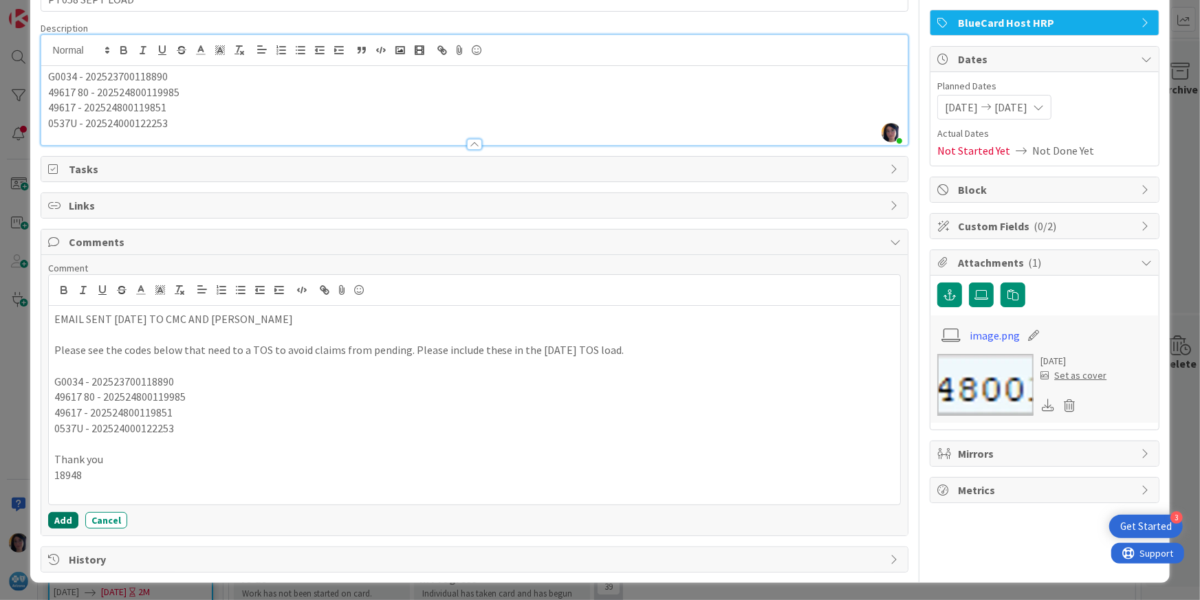
click at [56, 520] on button "Add" at bounding box center [63, 520] width 30 height 16
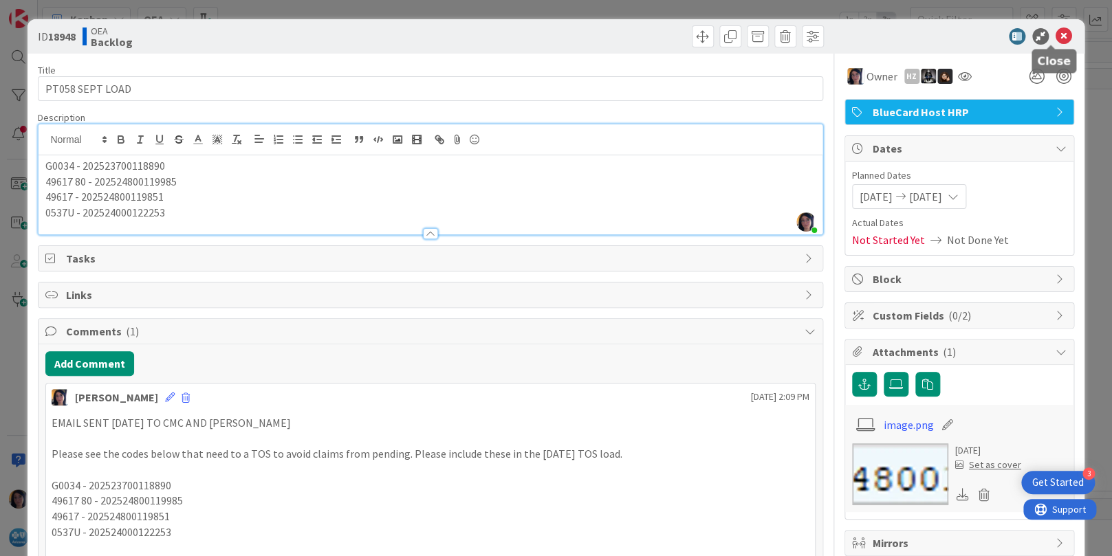
drag, startPoint x: 1048, startPoint y: 36, endPoint x: 223, endPoint y: 112, distance: 828.5
click at [1055, 36] on icon at bounding box center [1063, 36] width 16 height 16
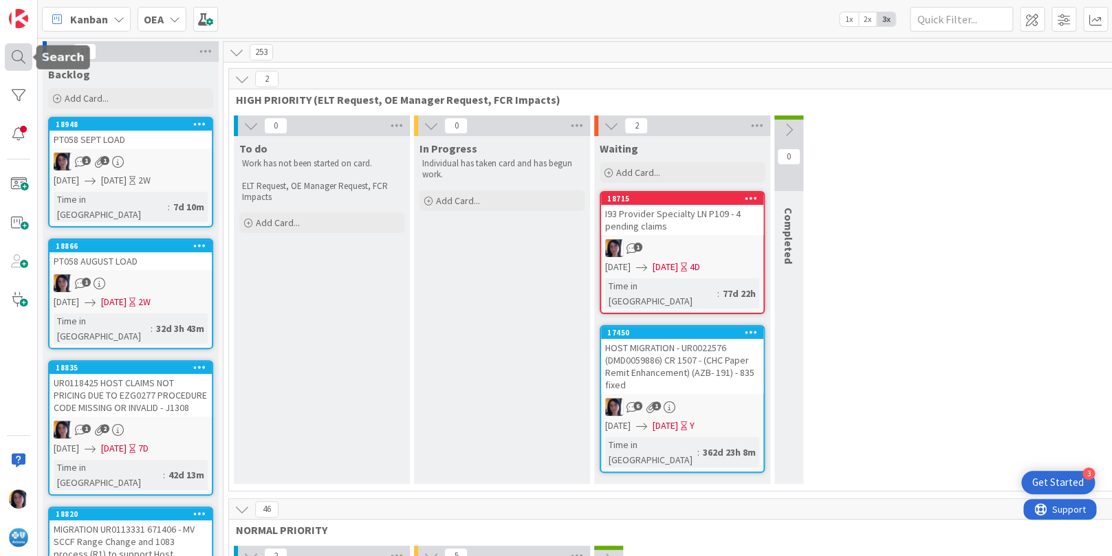
click at [19, 61] on div at bounding box center [18, 56] width 27 height 27
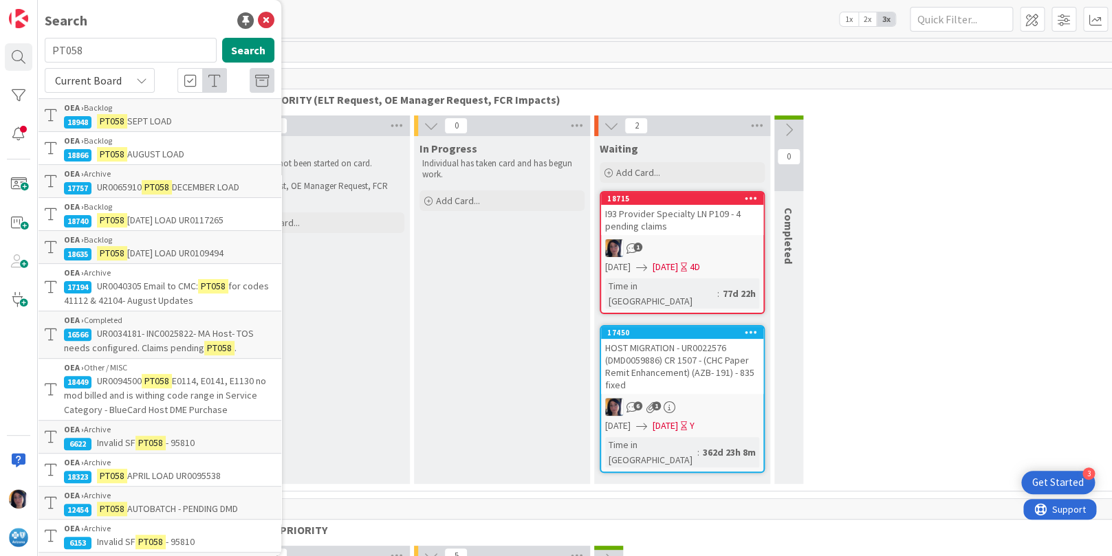
drag, startPoint x: 83, startPoint y: 54, endPoint x: 50, endPoint y: 51, distance: 33.2
click at [50, 51] on input "PT058" at bounding box center [131, 50] width 172 height 25
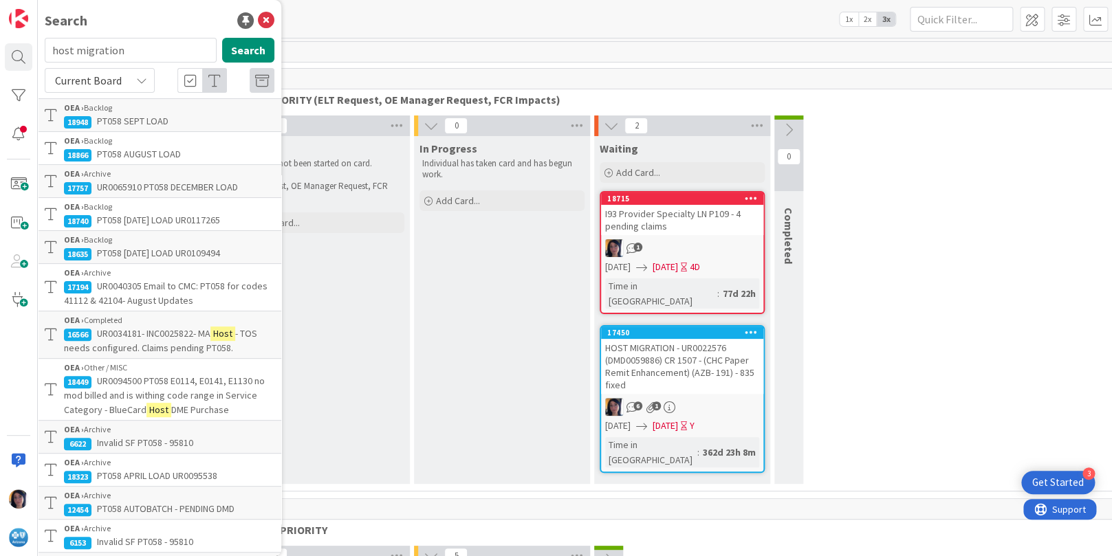
type input "host migration"
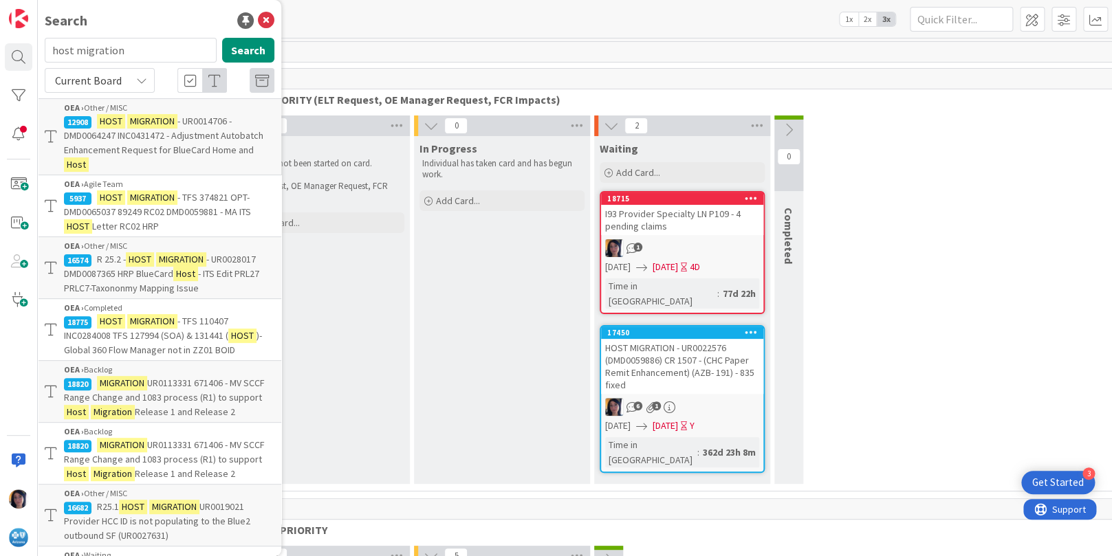
drag, startPoint x: 143, startPoint y: 78, endPoint x: 138, endPoint y: 87, distance: 10.2
click at [143, 78] on icon at bounding box center [141, 80] width 11 height 11
click at [69, 136] on span "All Boards" at bounding box center [123, 137] width 143 height 21
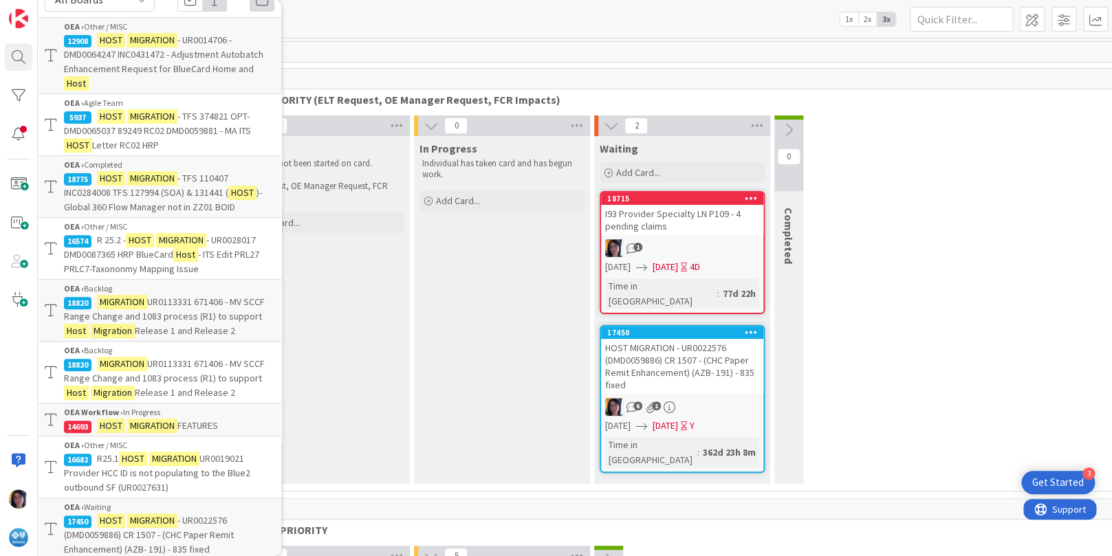
scroll to position [172, 0]
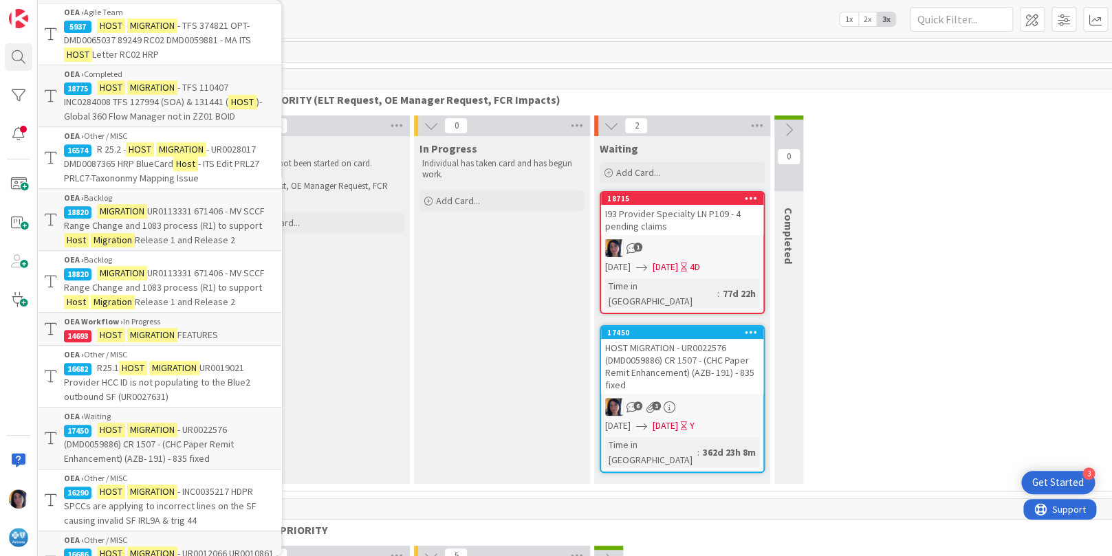
click at [130, 342] on mark "MIGRATION" at bounding box center [152, 335] width 50 height 14
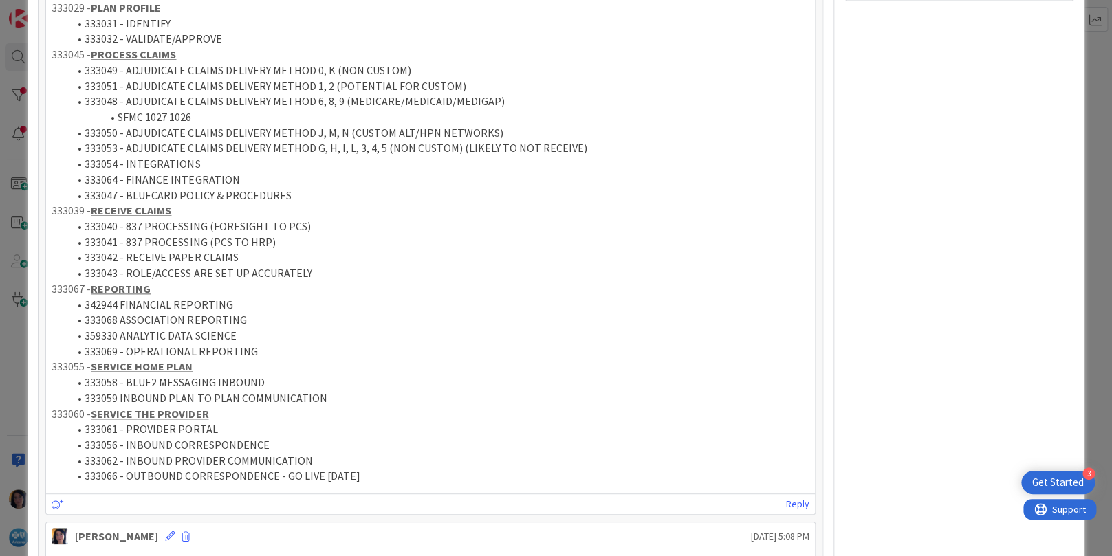
scroll to position [516, 0]
